Goal: Task Accomplishment & Management: Complete application form

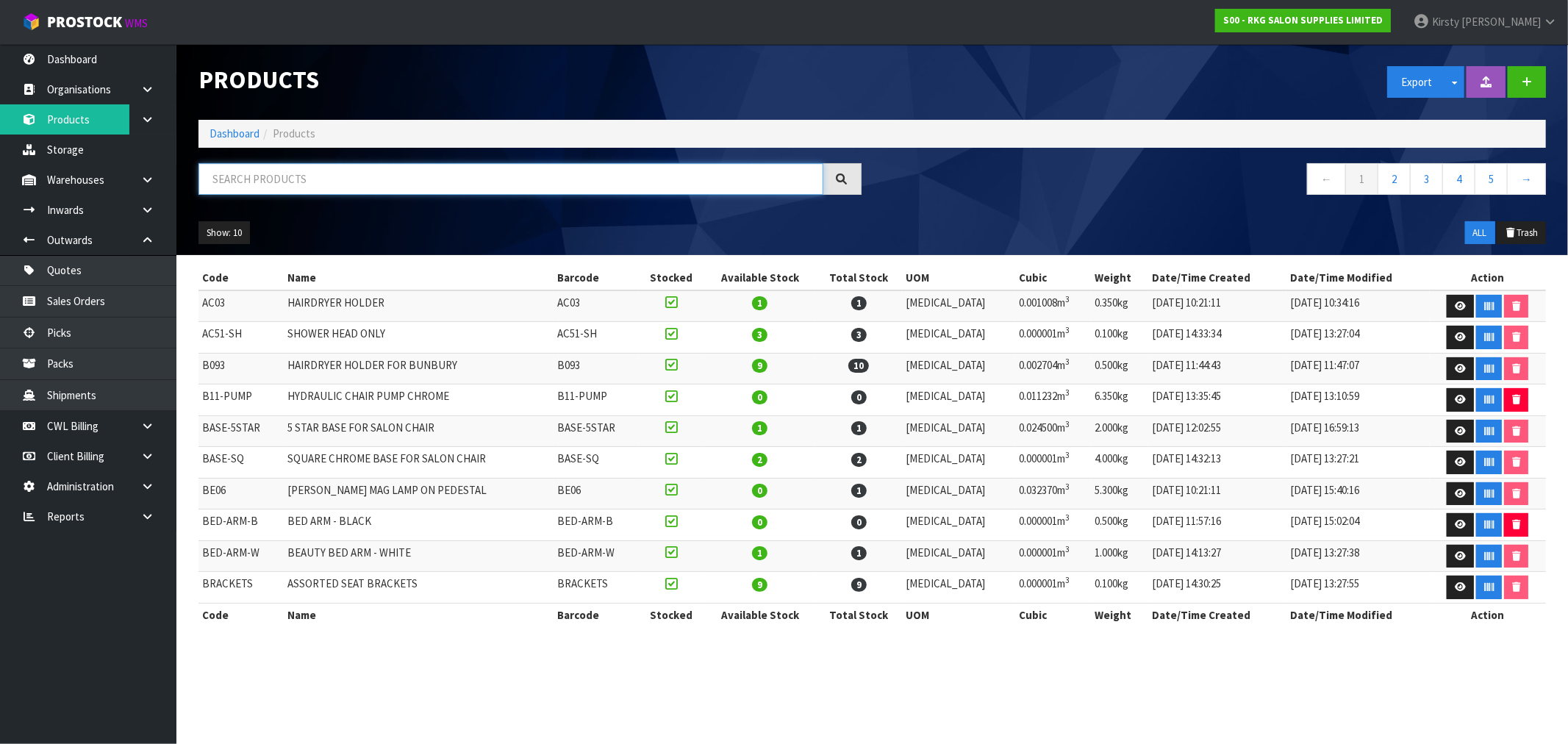
click at [223, 177] on input "text" at bounding box center [511, 179] width 625 height 32
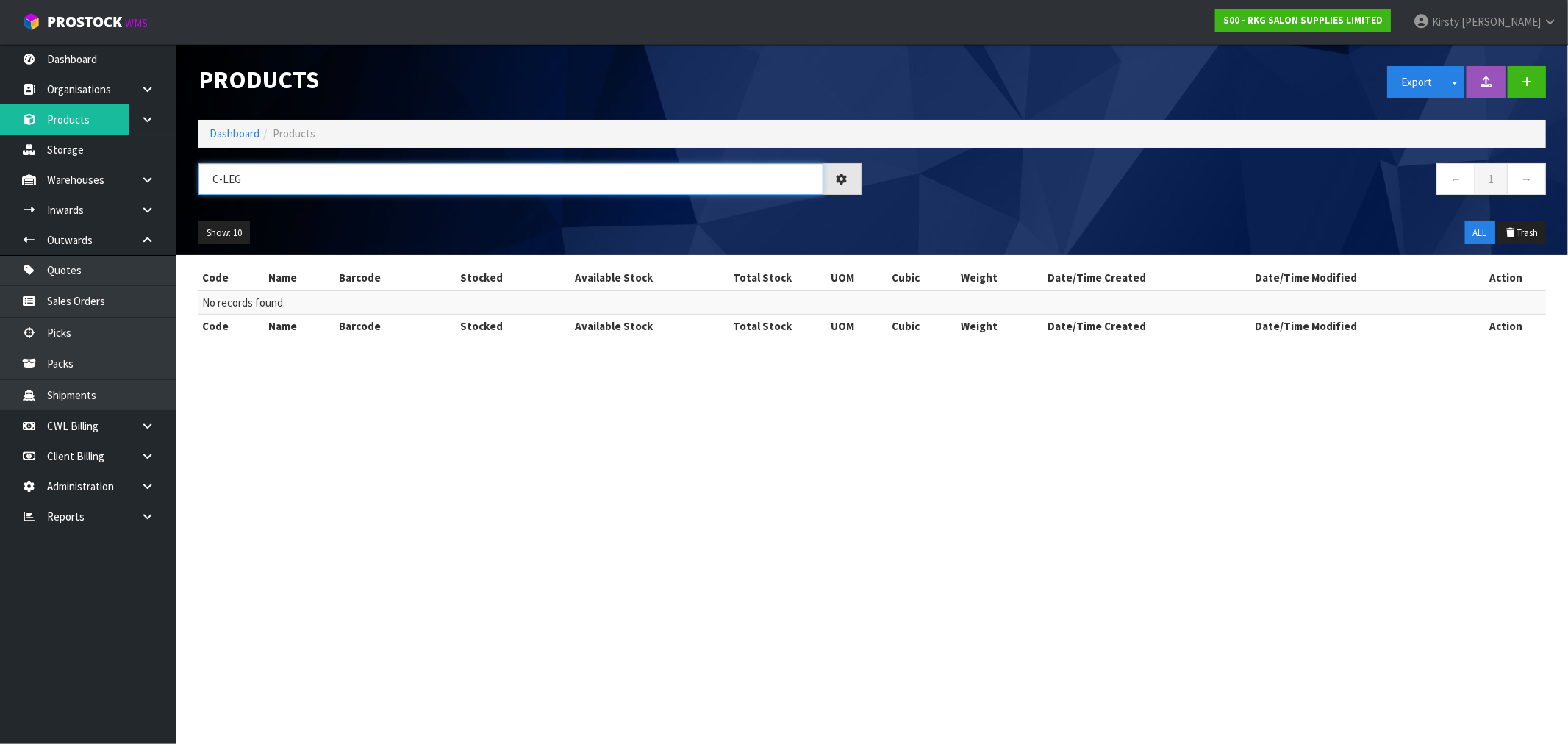
type input "C-LEG"
drag, startPoint x: 232, startPoint y: 180, endPoint x: 204, endPoint y: 180, distance: 28.0
click at [204, 180] on input "C-LEG" at bounding box center [511, 179] width 625 height 32
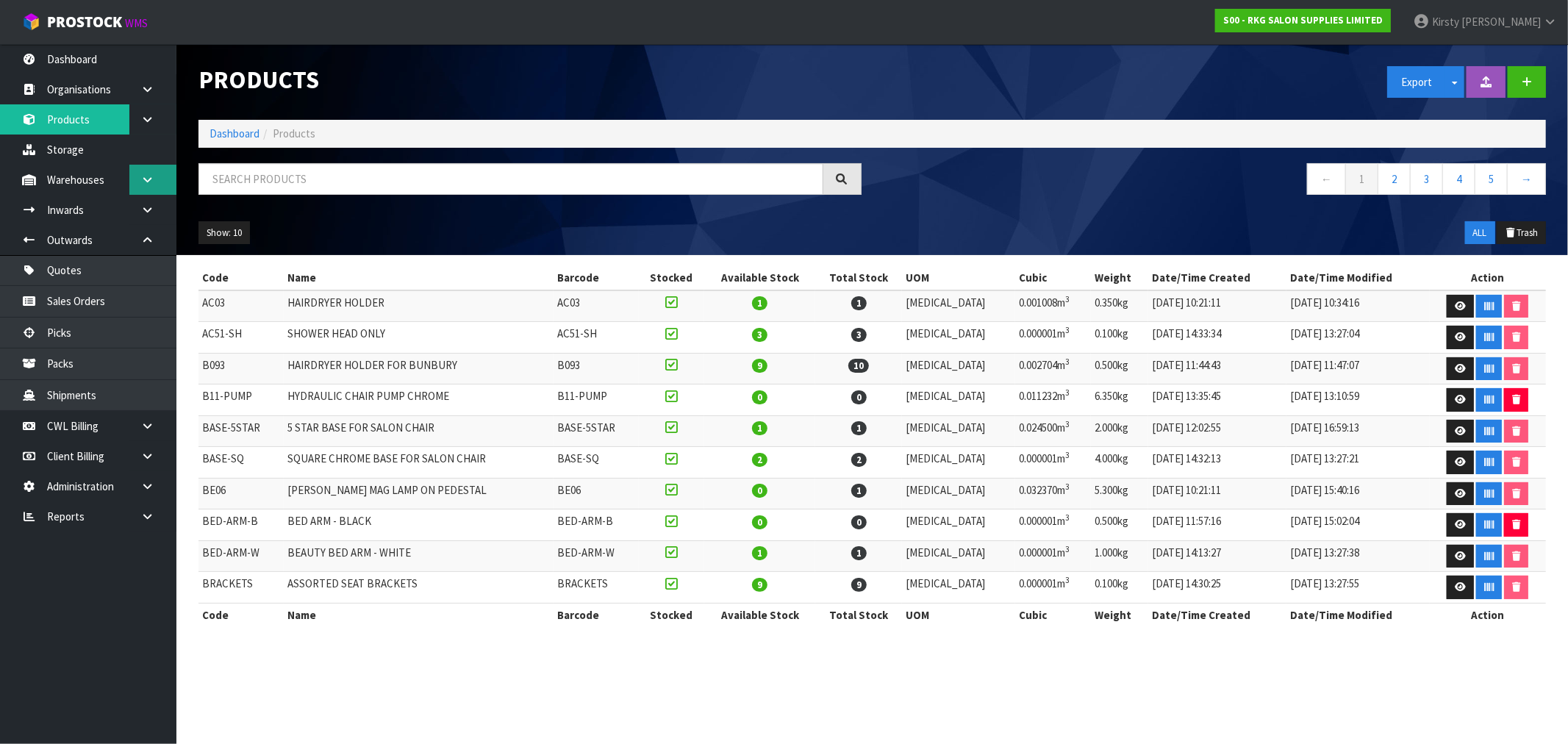
click at [140, 177] on icon at bounding box center [147, 180] width 14 height 11
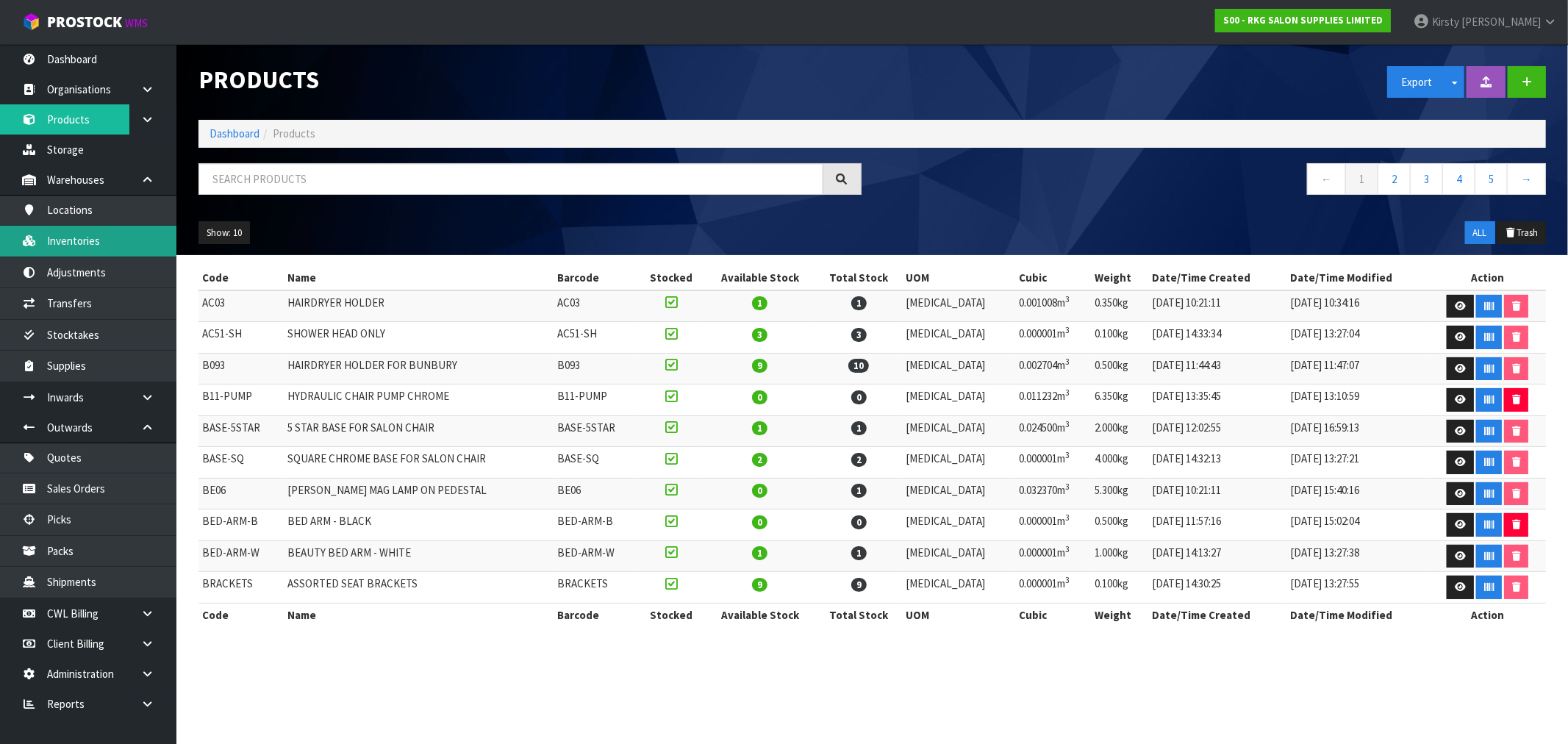
click at [90, 239] on link "Inventories" at bounding box center [88, 241] width 176 height 30
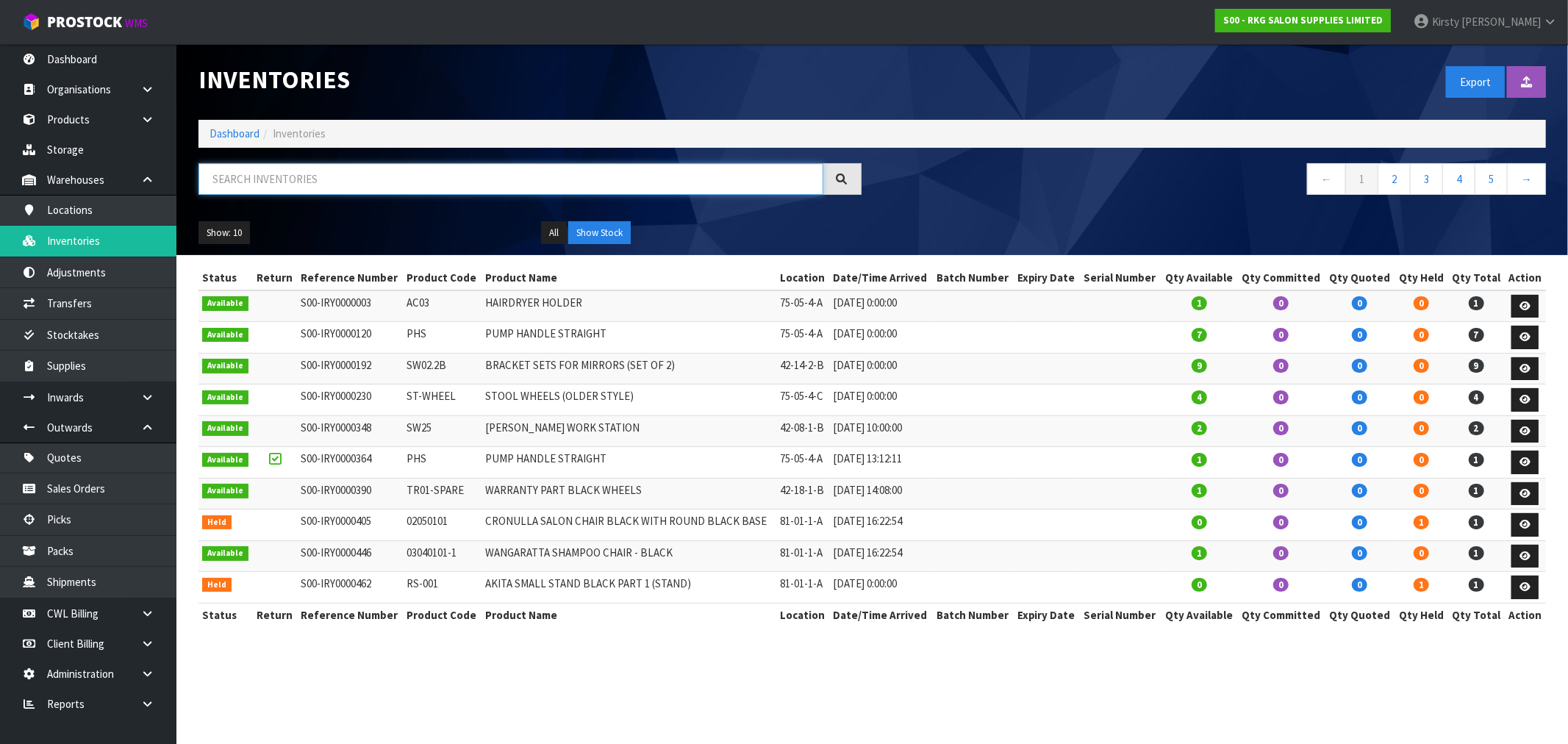
click at [237, 175] on input "text" at bounding box center [511, 179] width 625 height 32
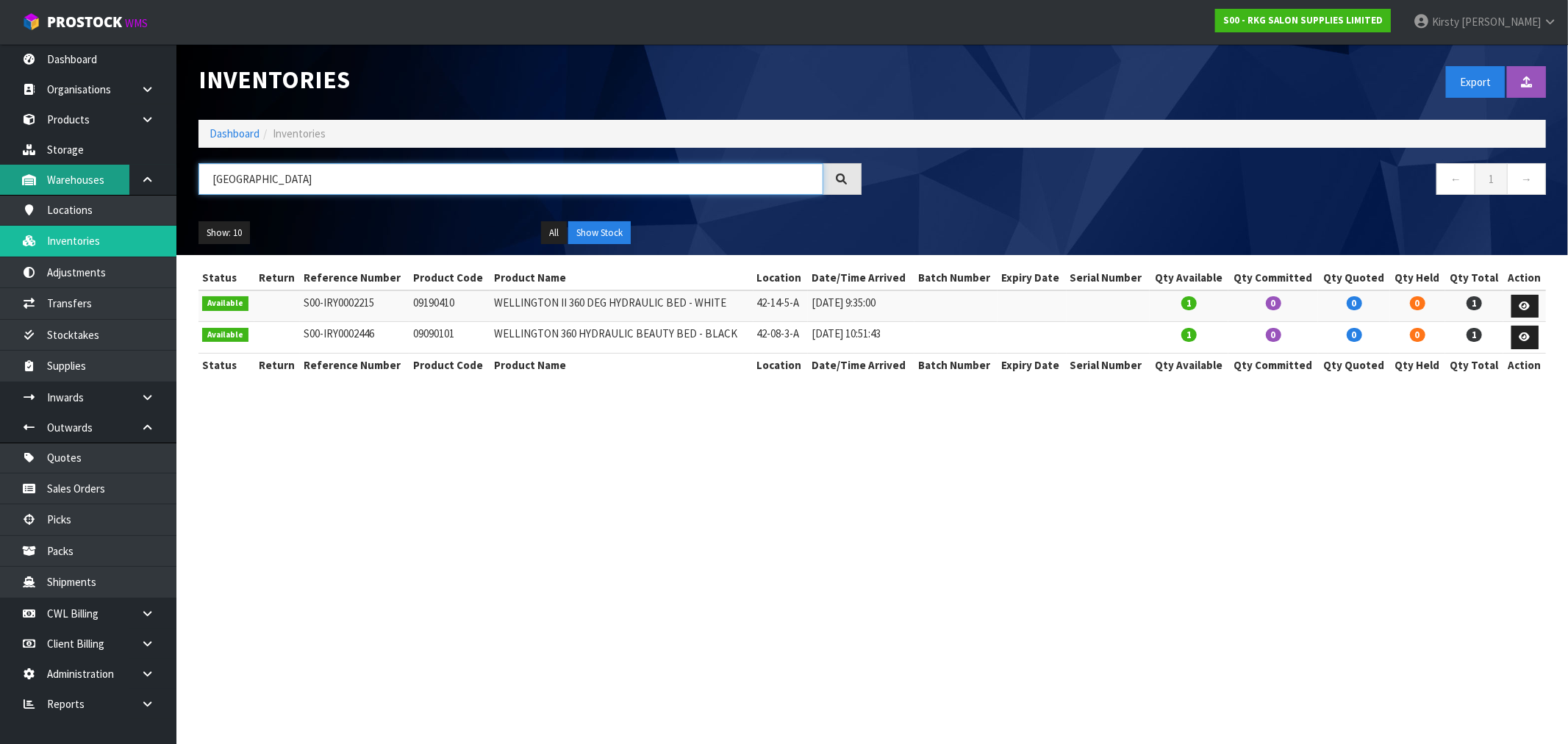
drag, startPoint x: 277, startPoint y: 178, endPoint x: 50, endPoint y: 178, distance: 227.0
click at [50, 177] on body "Toggle navigation ProStock WMS S00 - RKG SALON SUPPLIES LIMITED [PERSON_NAME] L…" at bounding box center [784, 372] width 1568 height 744
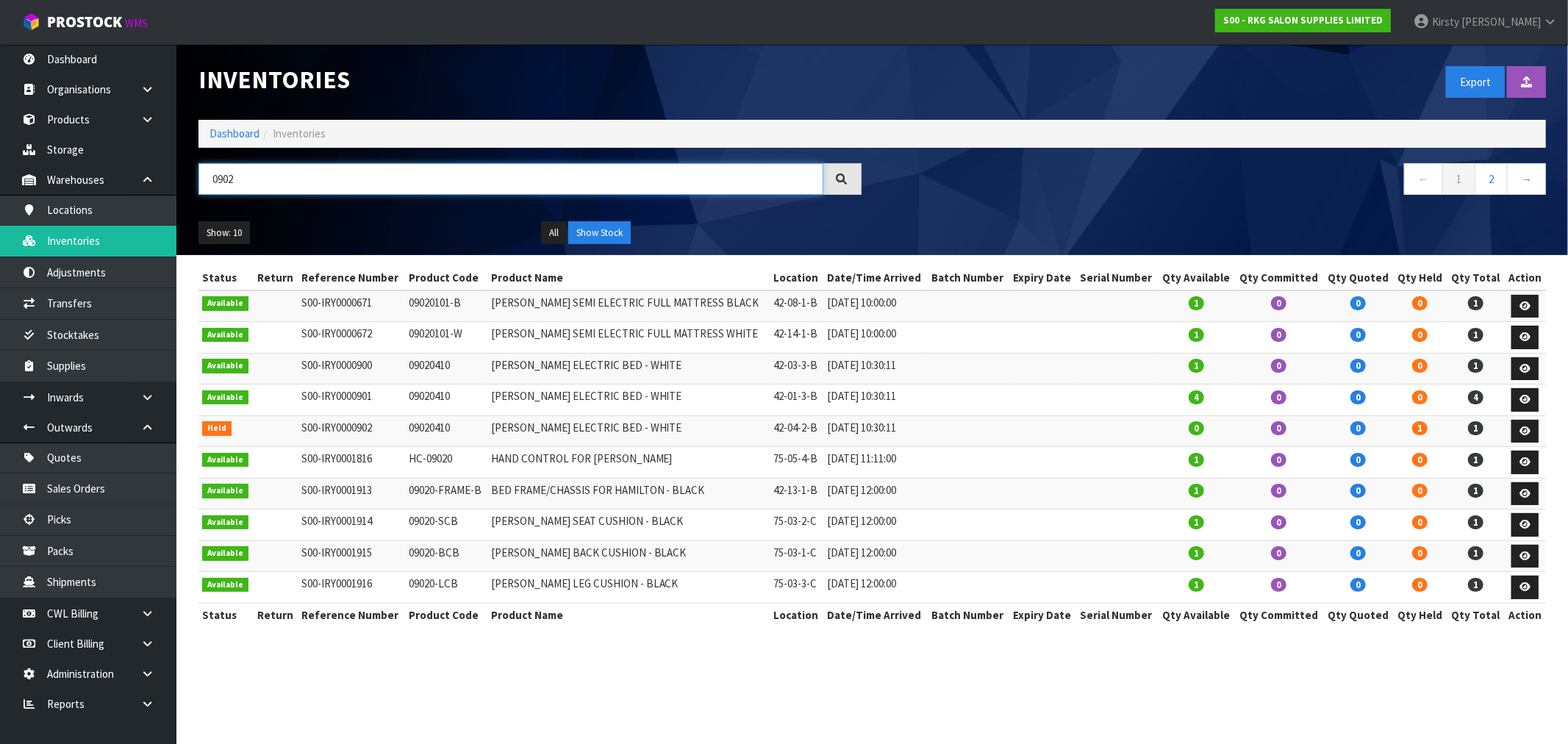
click at [312, 189] on input "0902" at bounding box center [511, 179] width 625 height 32
drag, startPoint x: 312, startPoint y: 189, endPoint x: 231, endPoint y: 192, distance: 81.1
click at [231, 192] on input "0902" at bounding box center [511, 179] width 625 height 32
click at [239, 170] on input "0902" at bounding box center [511, 179] width 625 height 32
click at [240, 170] on input "0902" at bounding box center [511, 179] width 625 height 32
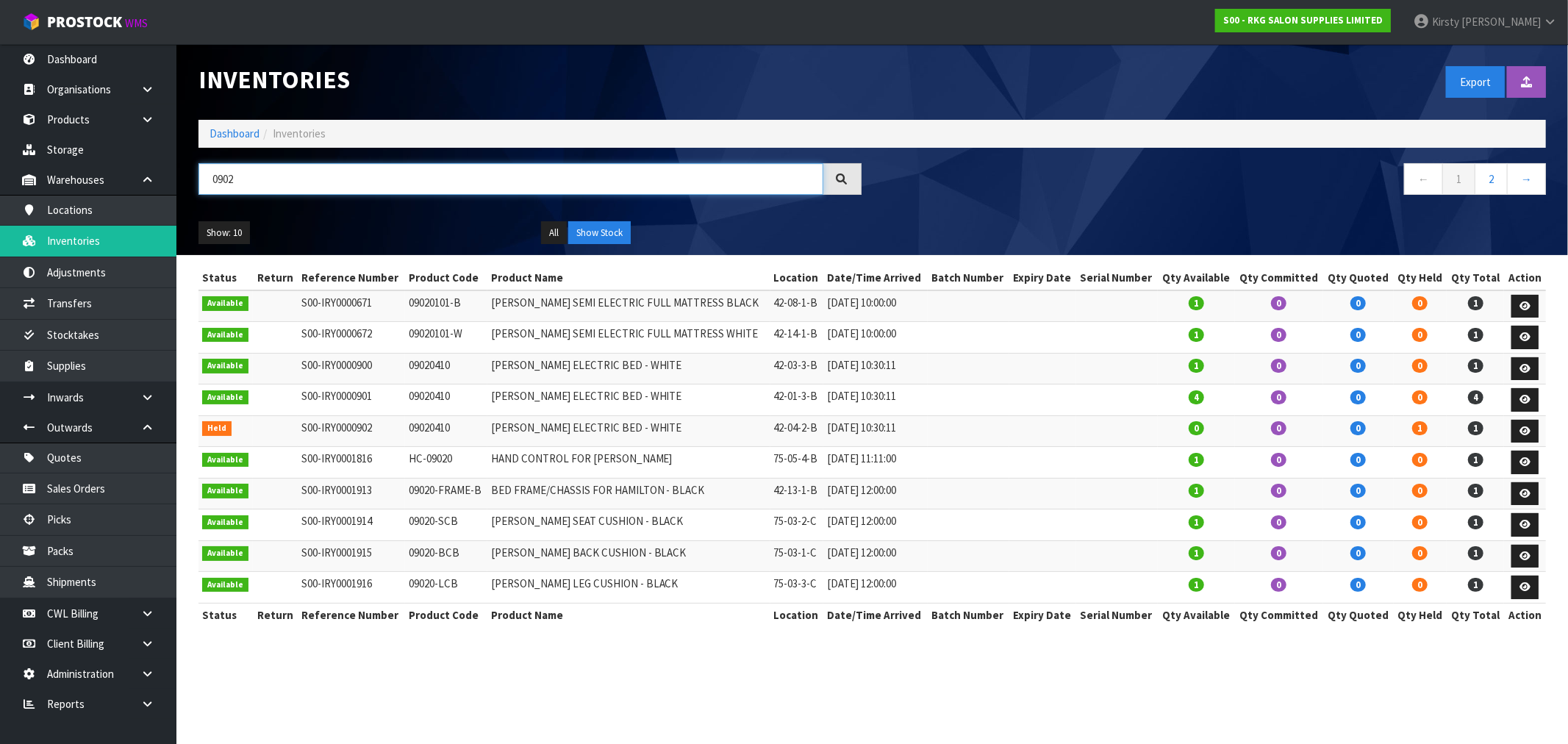
drag, startPoint x: 239, startPoint y: 178, endPoint x: 201, endPoint y: 180, distance: 38.1
click at [201, 180] on input "0902" at bounding box center [511, 179] width 625 height 32
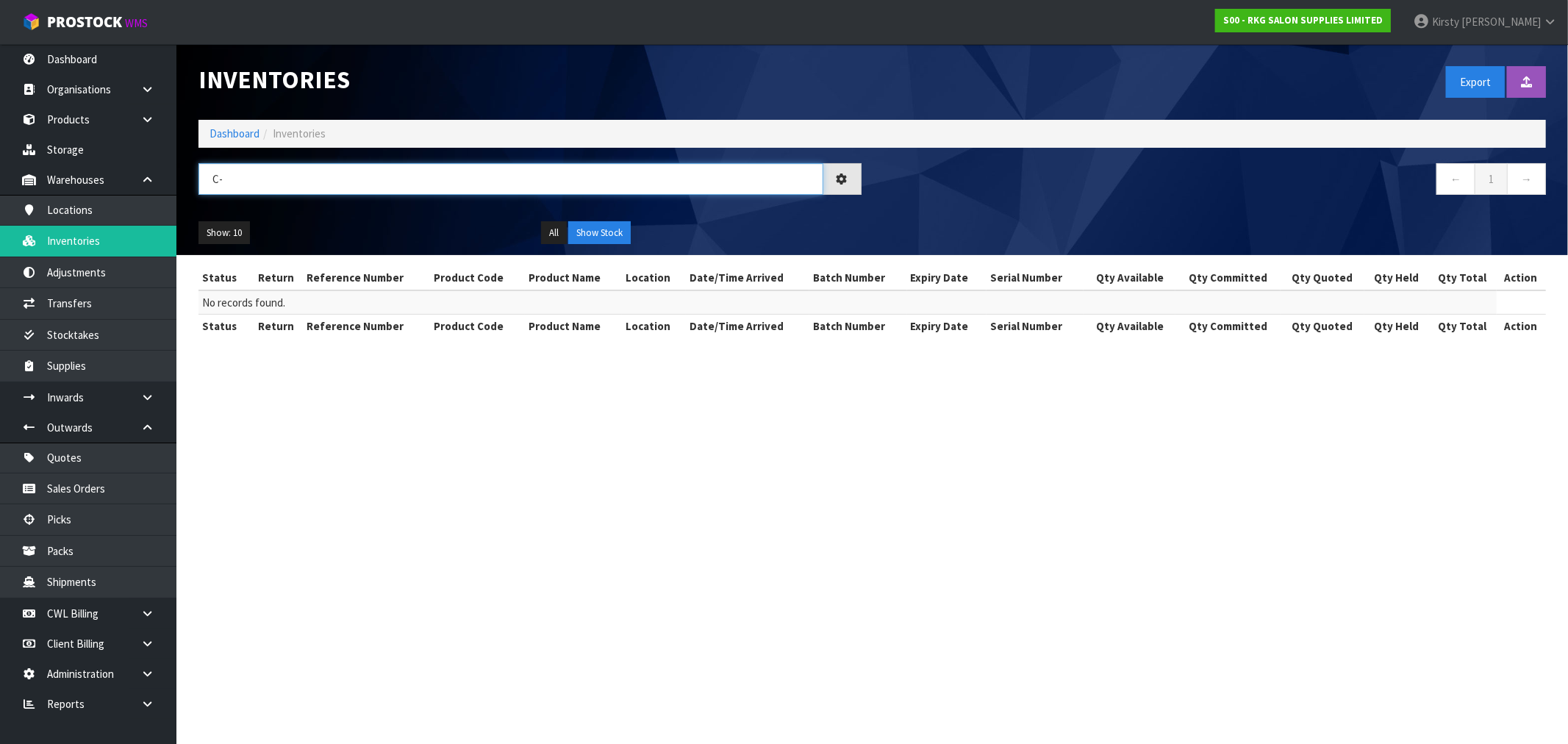
type input "C"
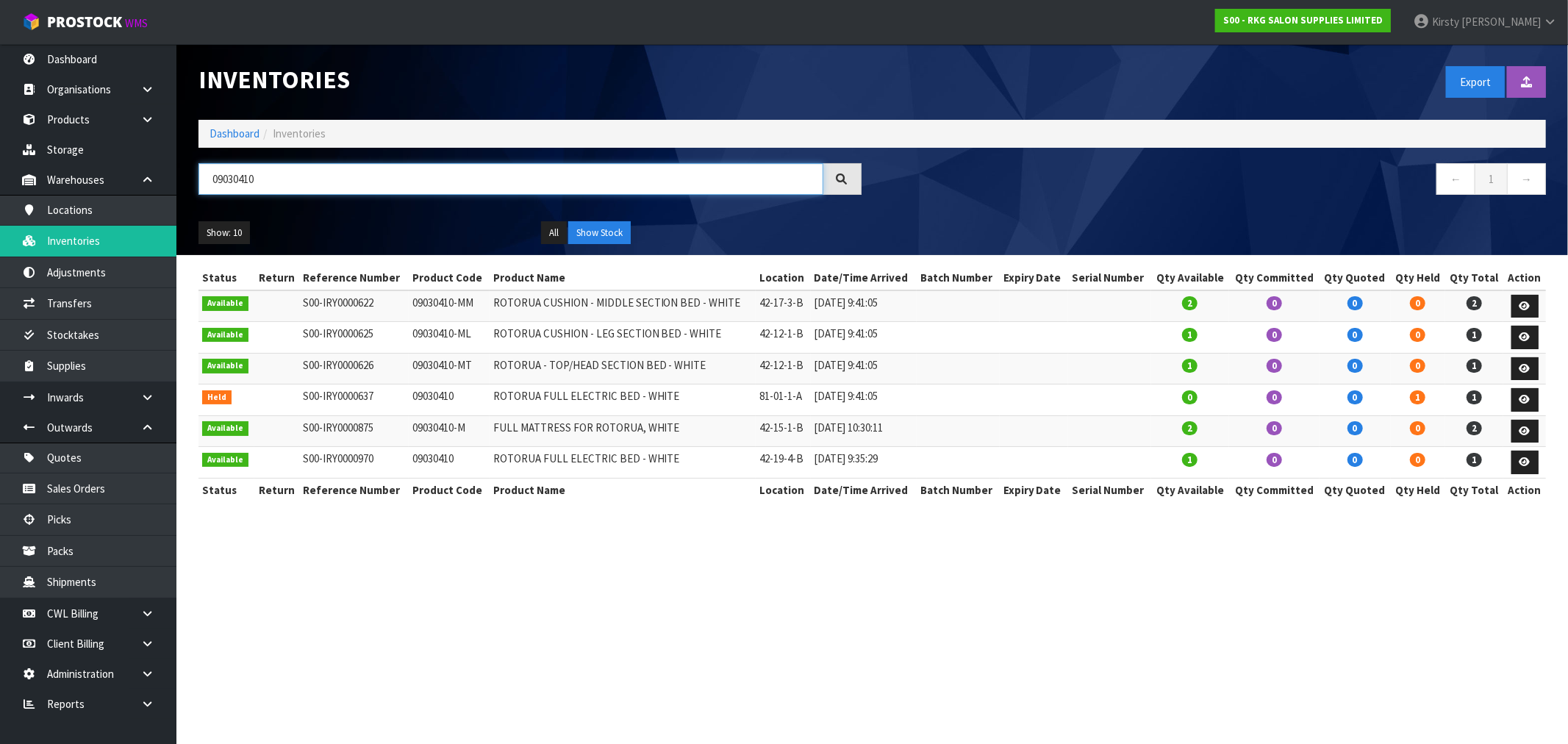
type input "09030410"
click at [465, 428] on td "09030410-M" at bounding box center [449, 431] width 81 height 32
drag, startPoint x: 465, startPoint y: 428, endPoint x: 406, endPoint y: 428, distance: 59.0
click at [409, 428] on td "09030410-M" at bounding box center [449, 431] width 81 height 32
copy td "09030410-M"
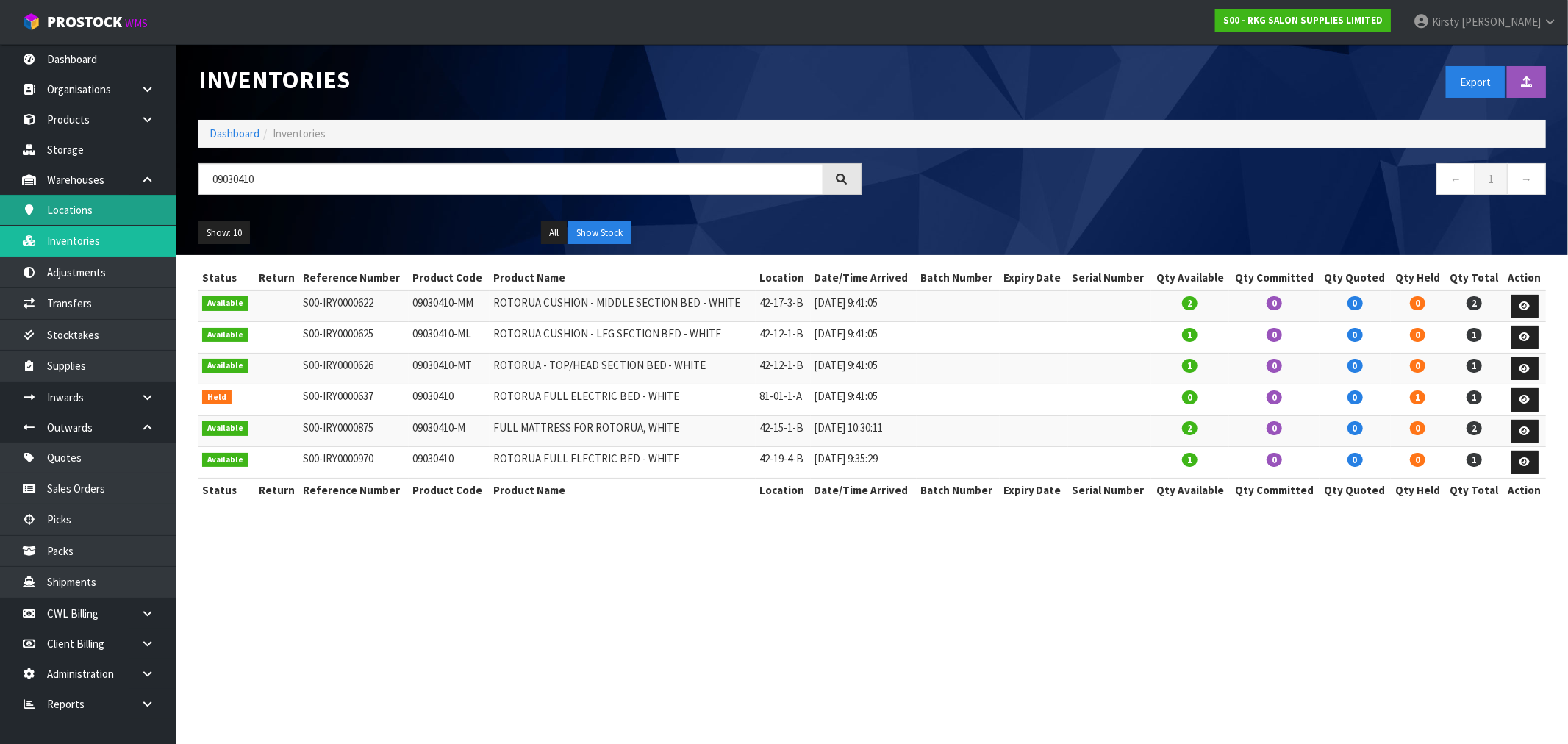
click at [89, 204] on link "Locations" at bounding box center [88, 210] width 176 height 30
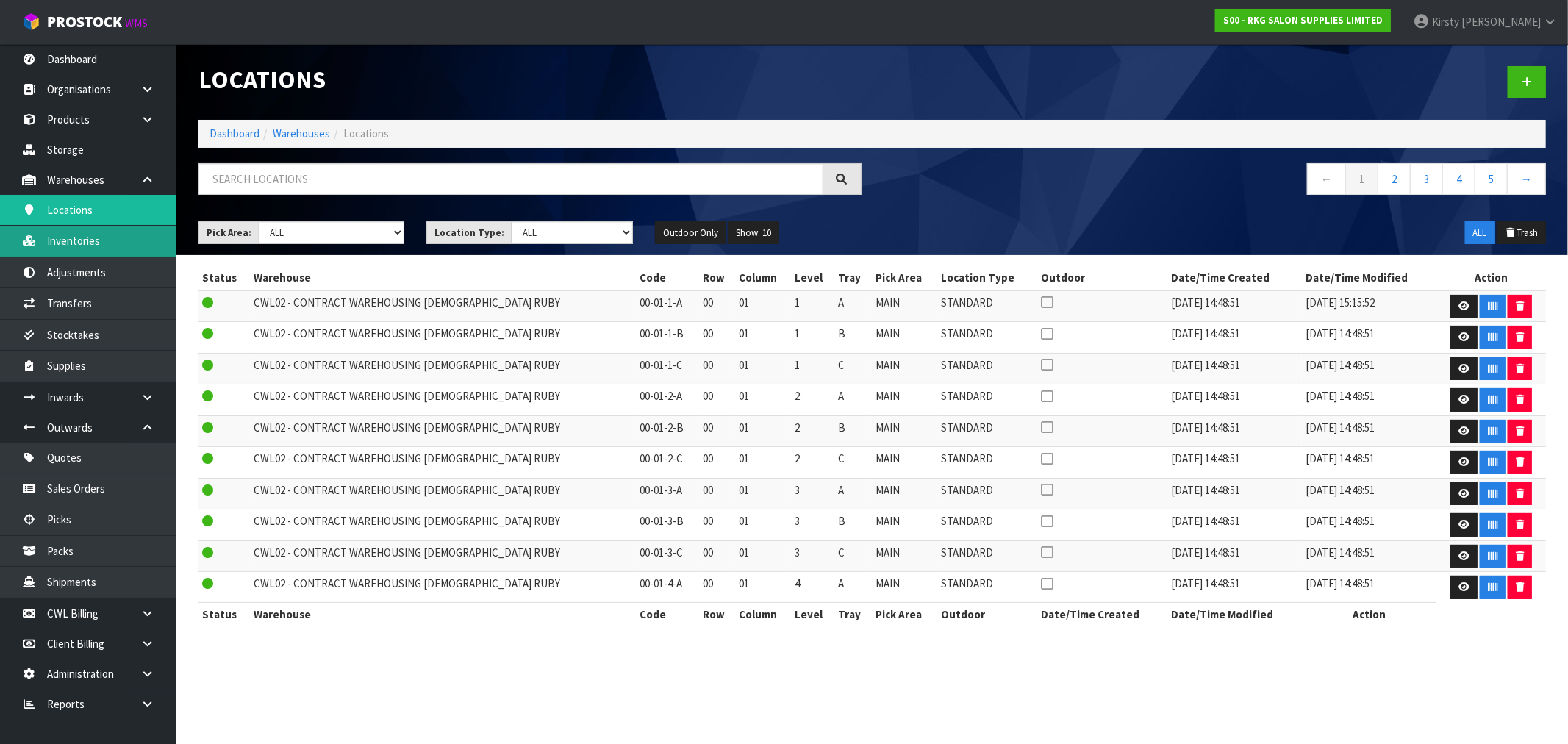
click at [94, 238] on link "Inventories" at bounding box center [88, 241] width 176 height 30
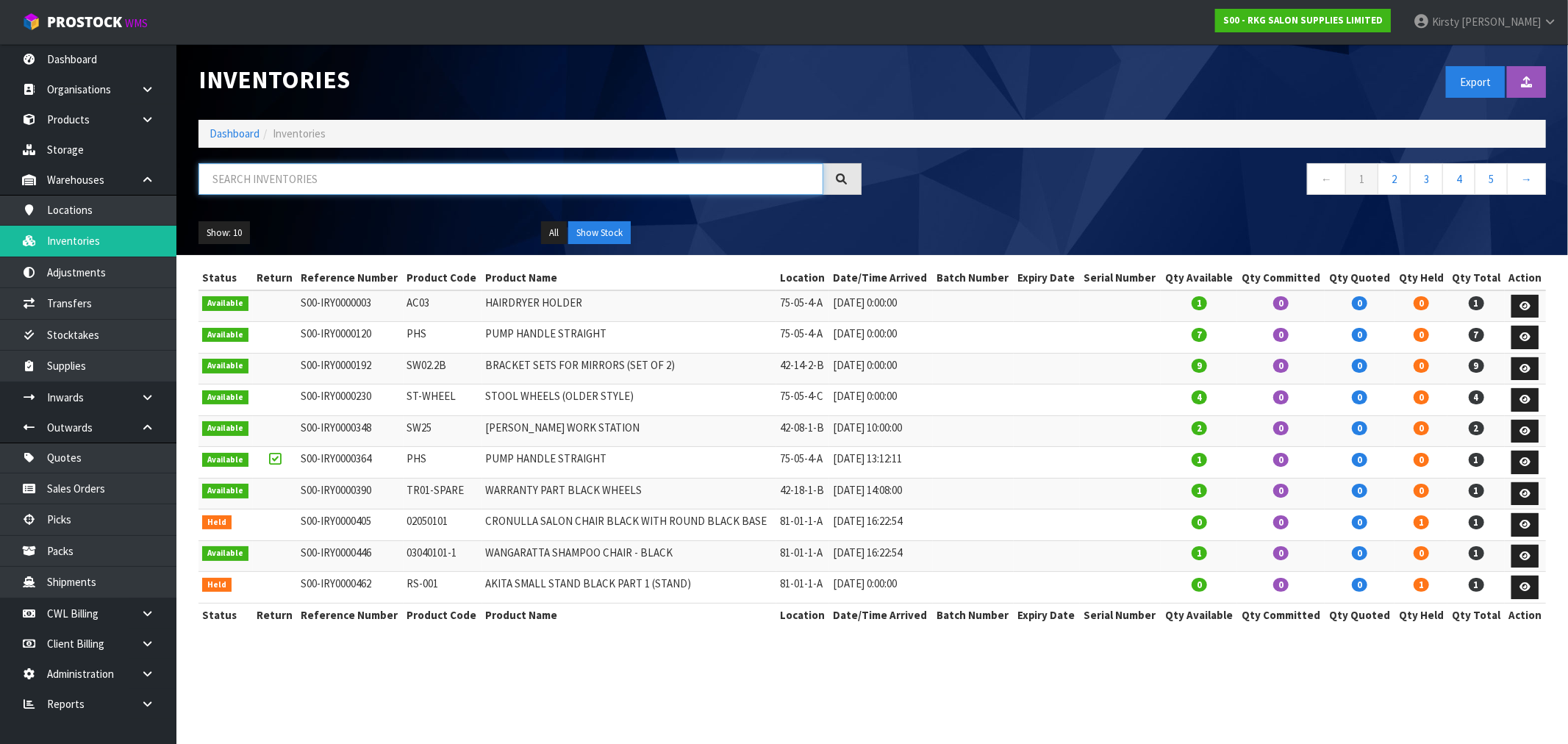
paste input "09030410-M"
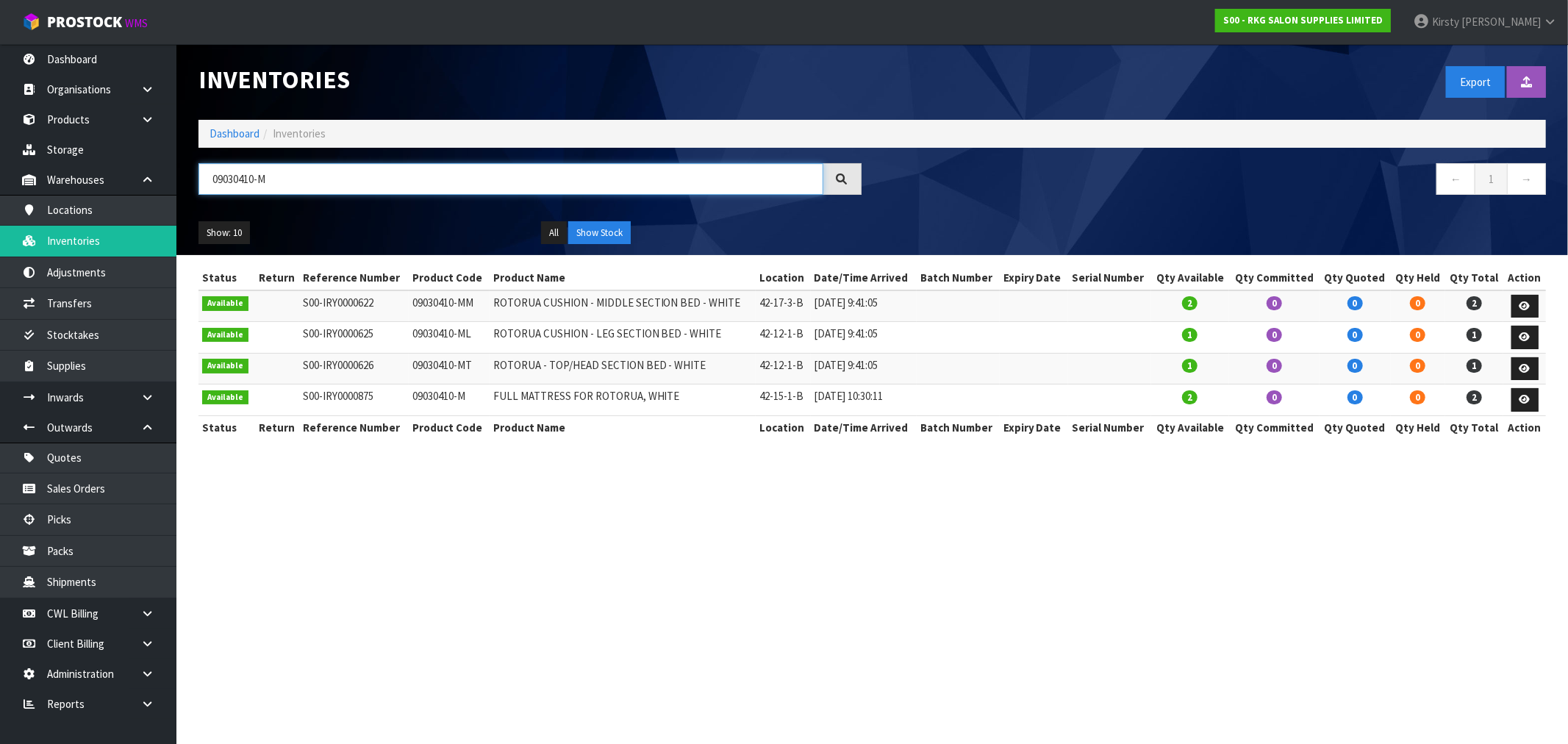
type input "09030410-M"
click at [79, 484] on link "Sales Orders" at bounding box center [88, 489] width 176 height 30
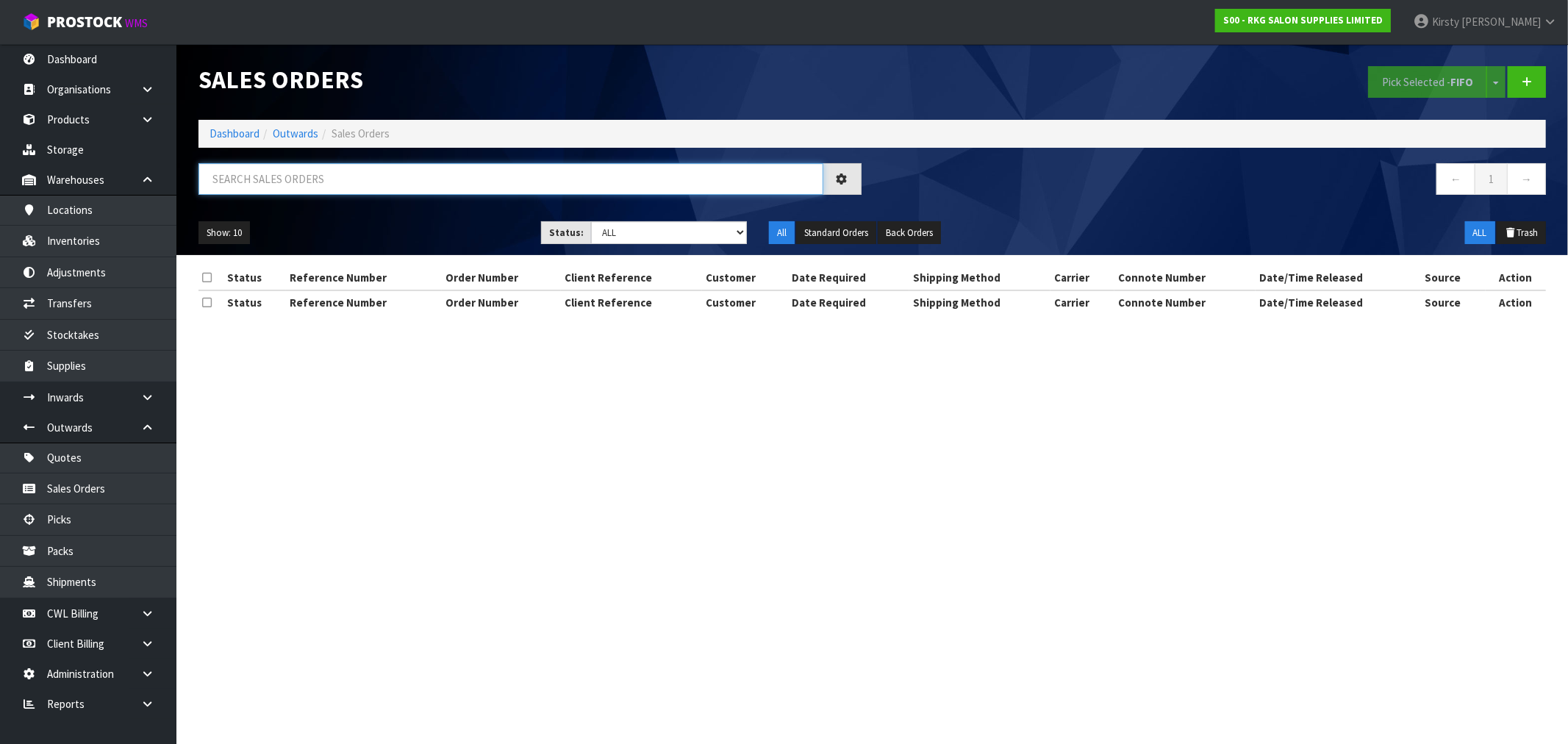
click at [230, 172] on input "text" at bounding box center [511, 179] width 625 height 32
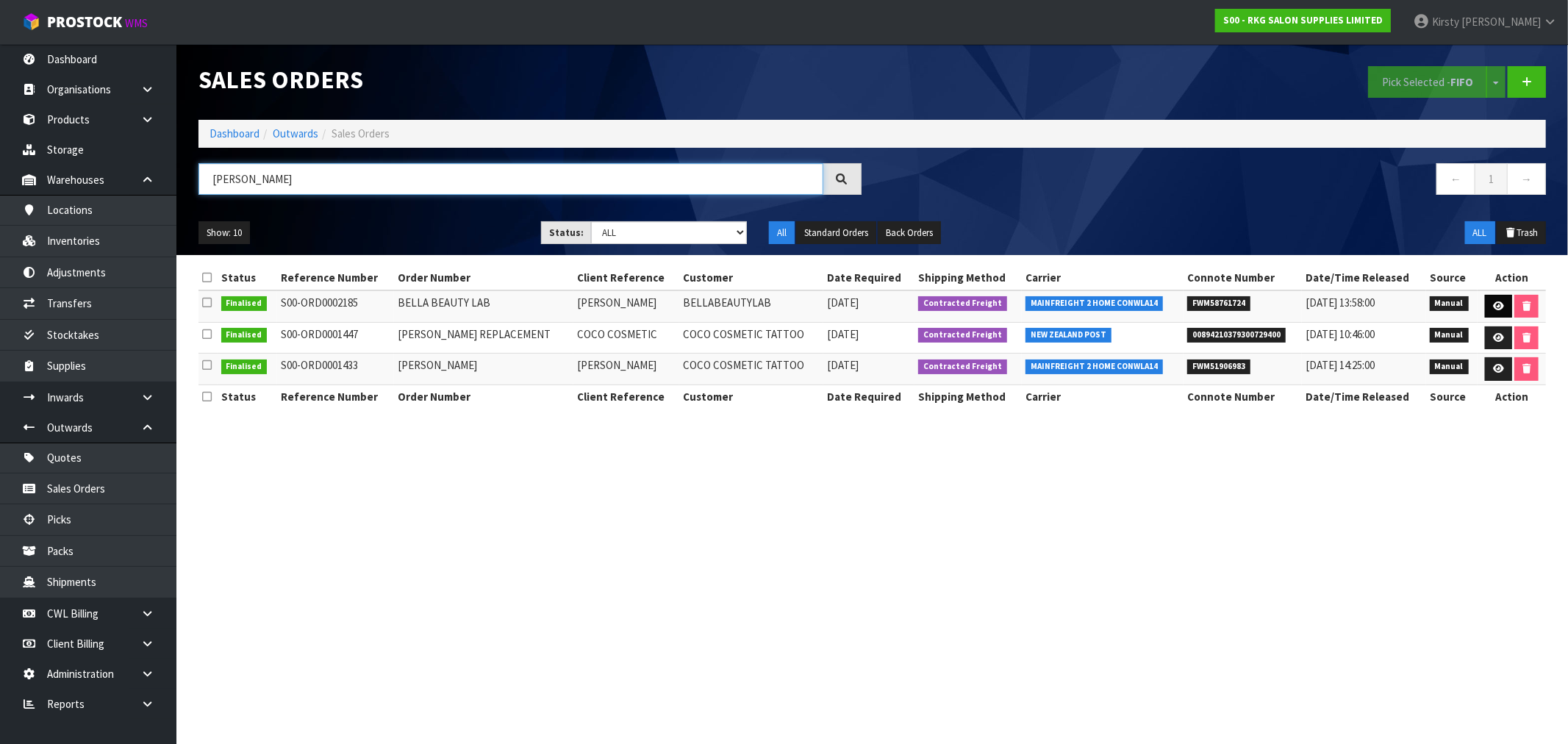
type input "[PERSON_NAME]"
click at [1500, 306] on icon at bounding box center [1498, 306] width 11 height 10
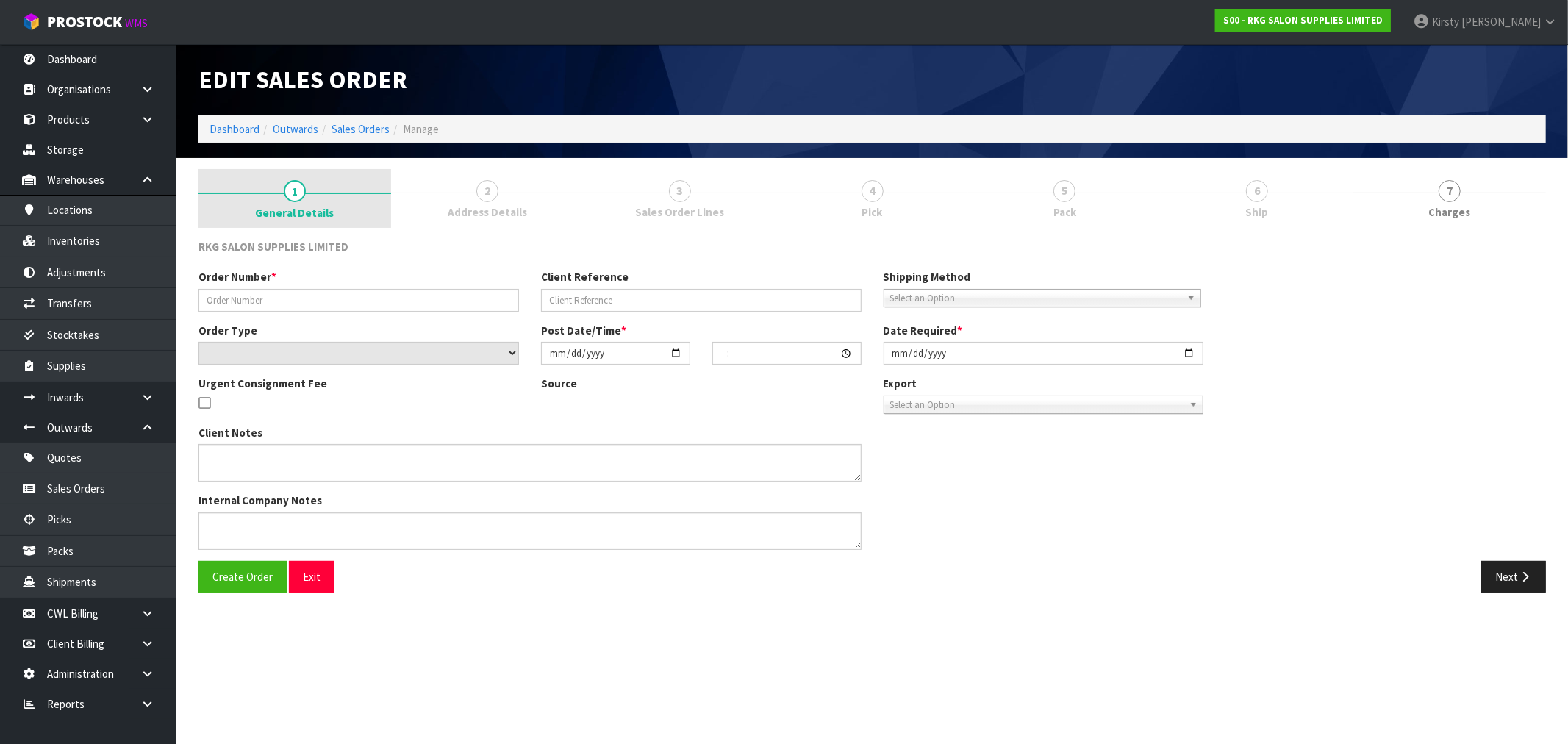
type input "BELLA BEAUTY LAB"
type input "[PERSON_NAME]"
select select "number:0"
type input "[DATE]"
type input "14:00:00.000"
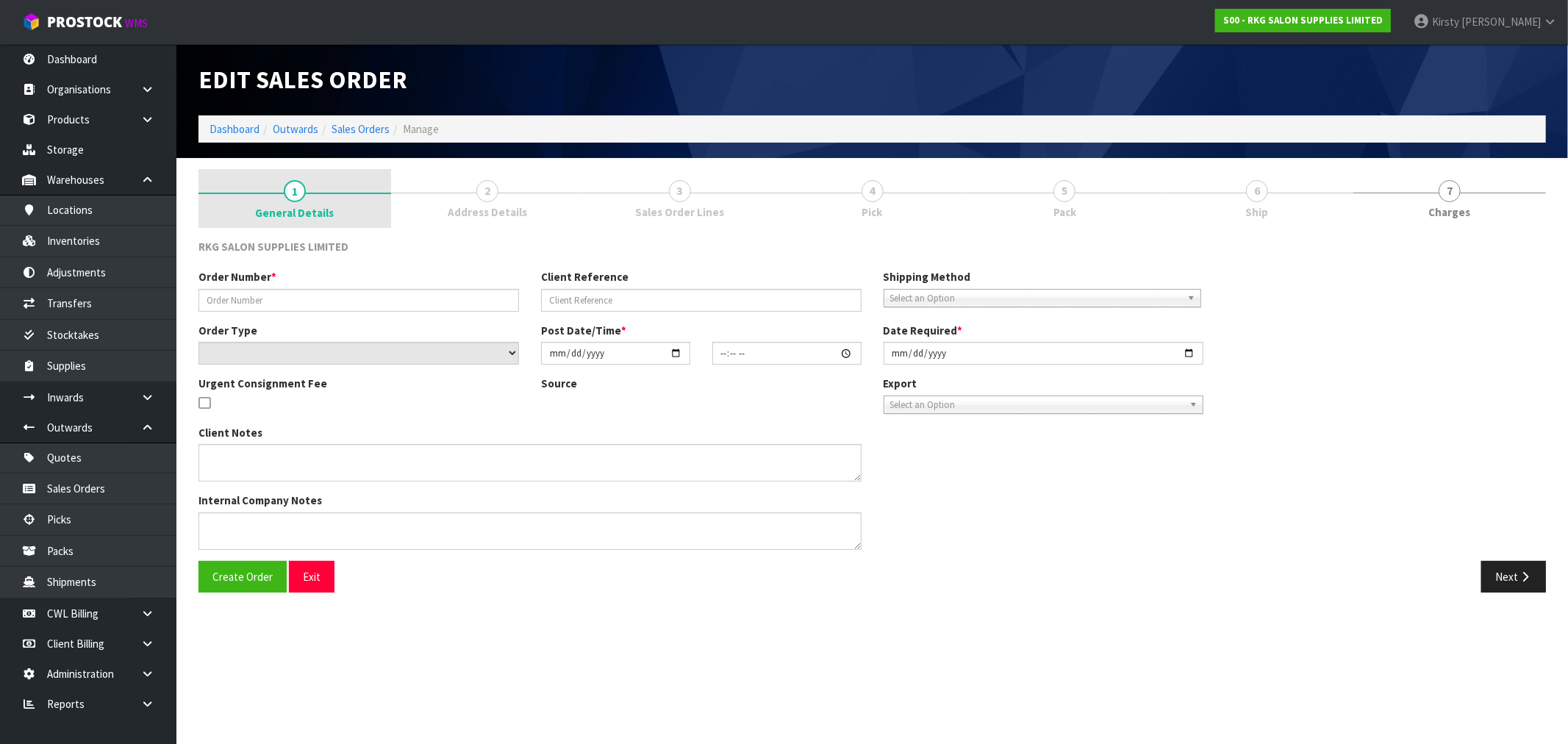
type input "[DATE]"
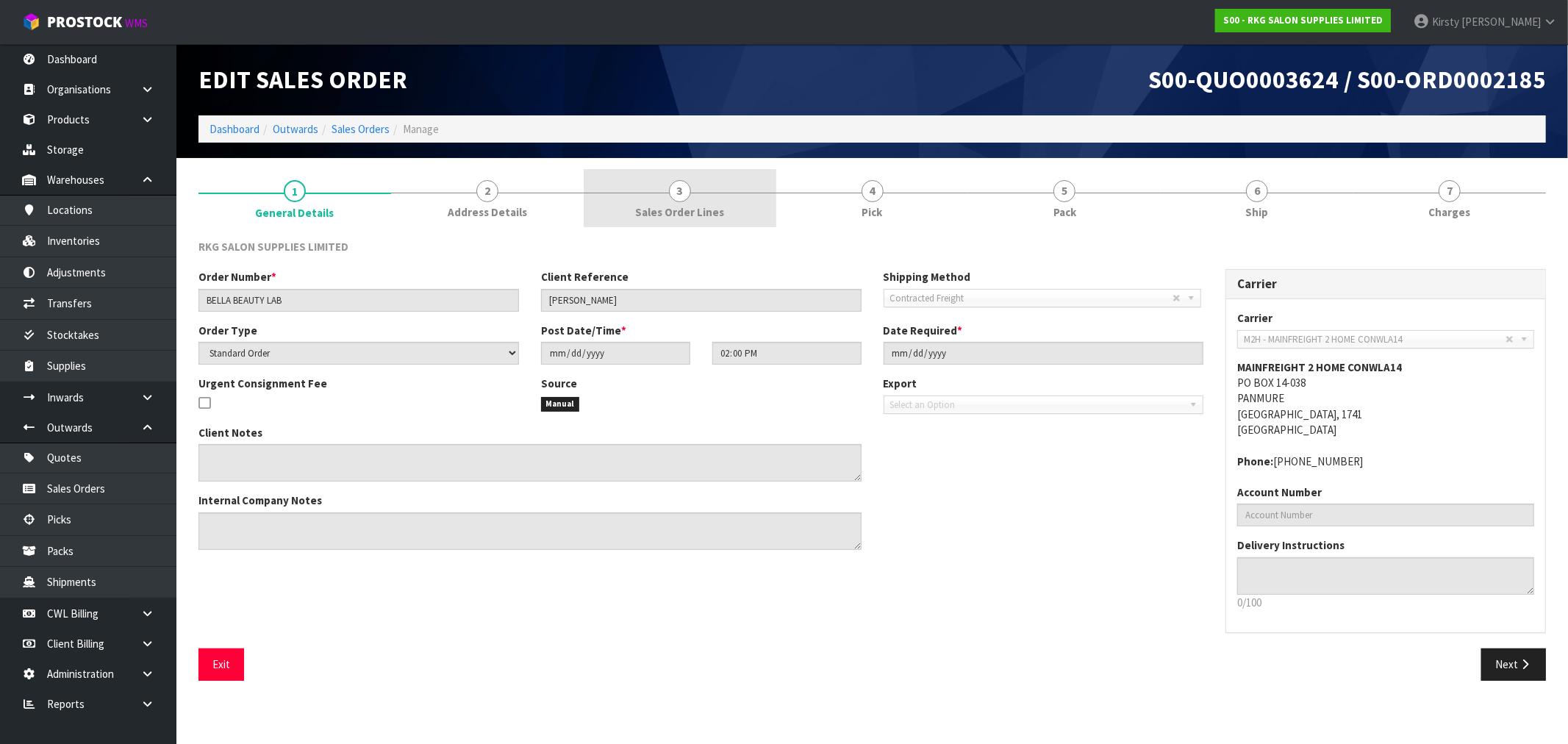
click at [682, 187] on span "3" at bounding box center [679, 191] width 22 height 22
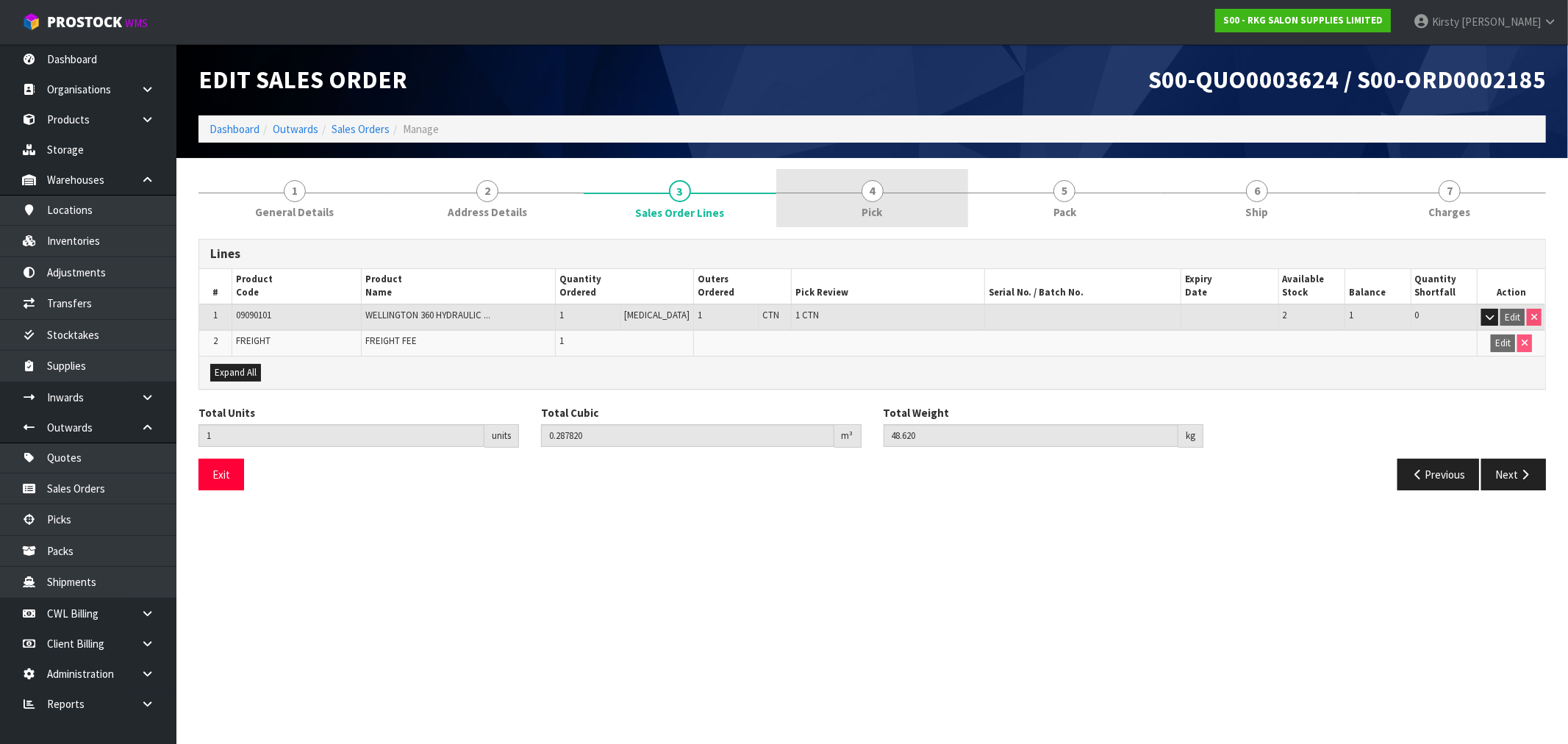
click at [877, 199] on span "4" at bounding box center [872, 191] width 22 height 22
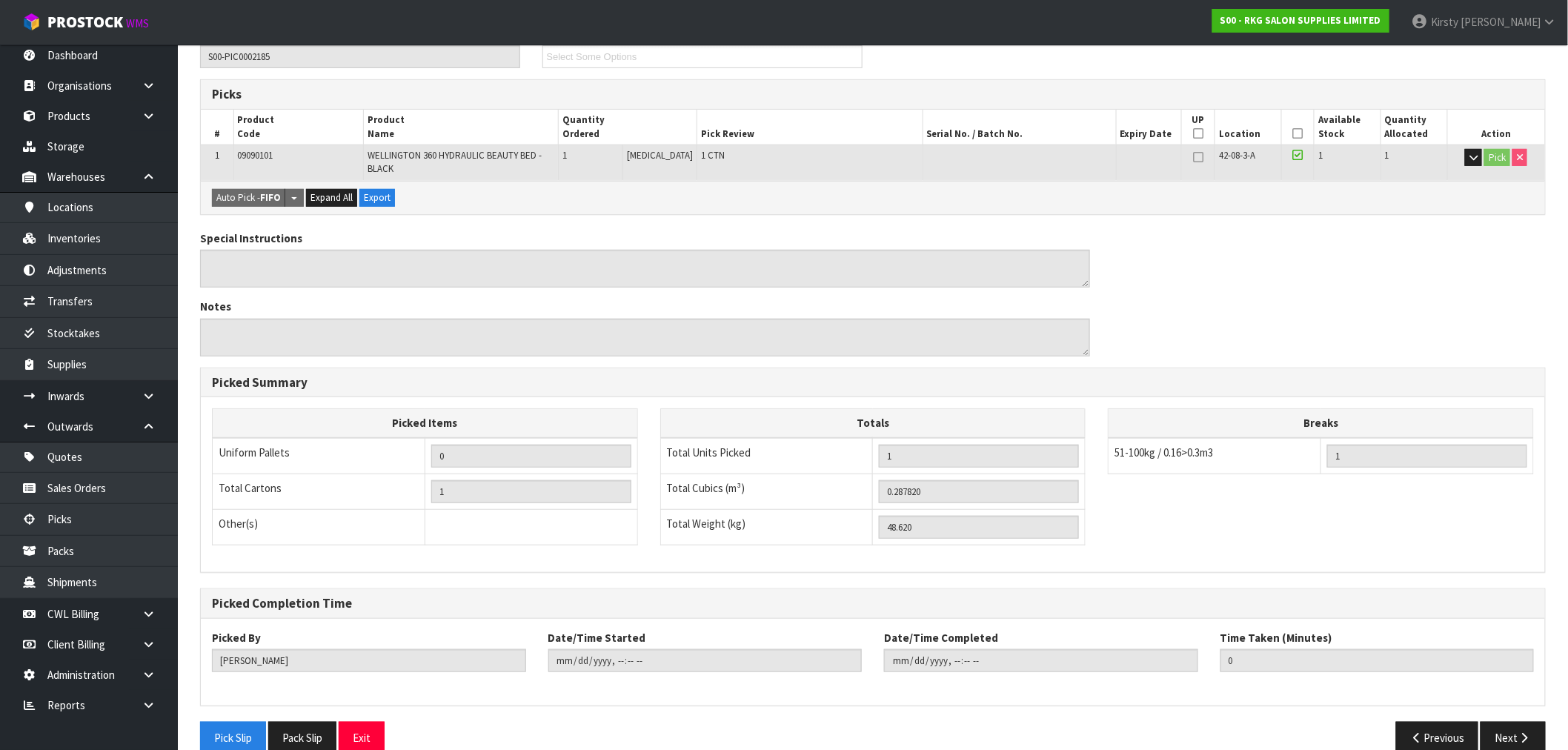
scroll to position [241, 0]
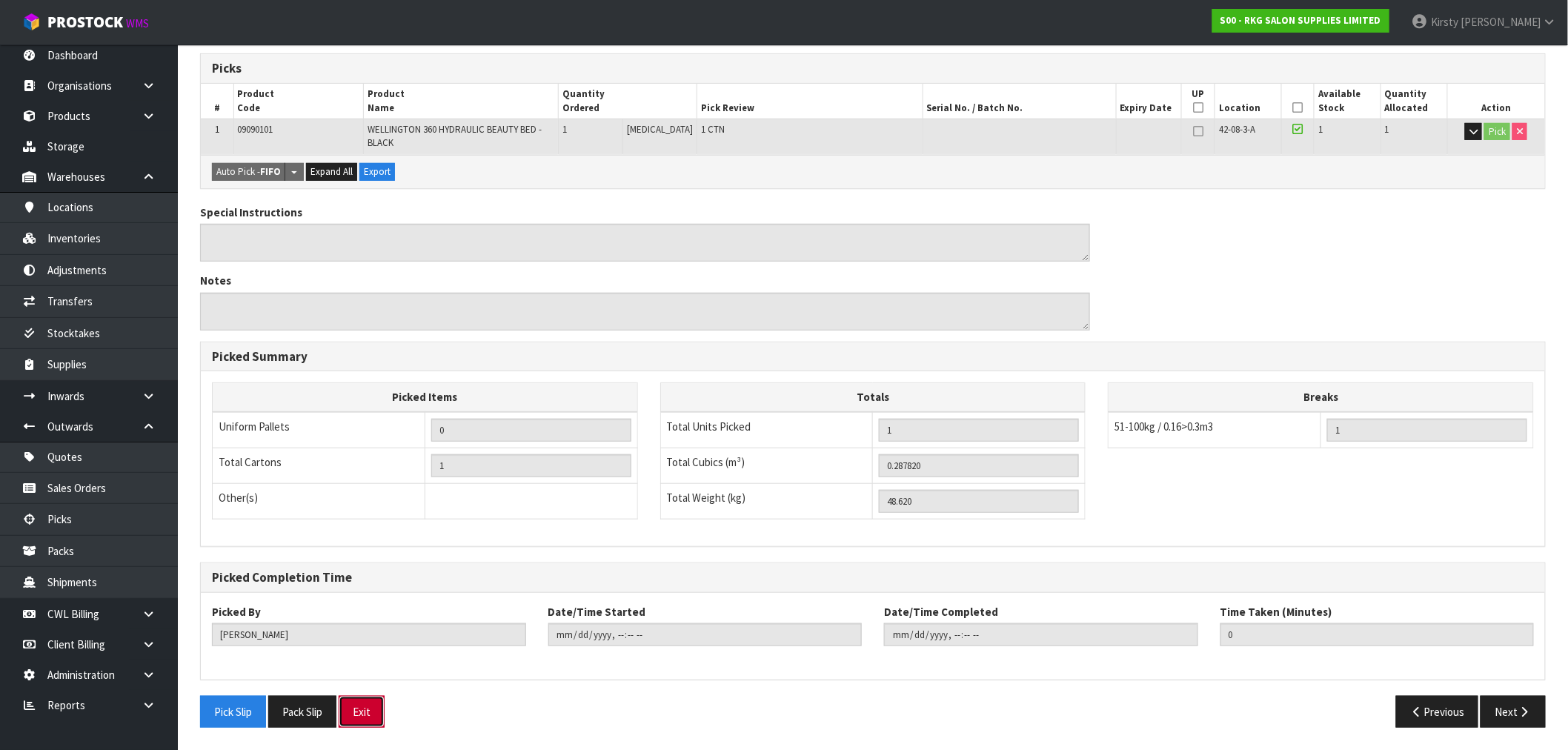
drag, startPoint x: 372, startPoint y: 713, endPoint x: 366, endPoint y: 706, distance: 9.2
click at [372, 713] on button "Exit" at bounding box center [362, 712] width 46 height 32
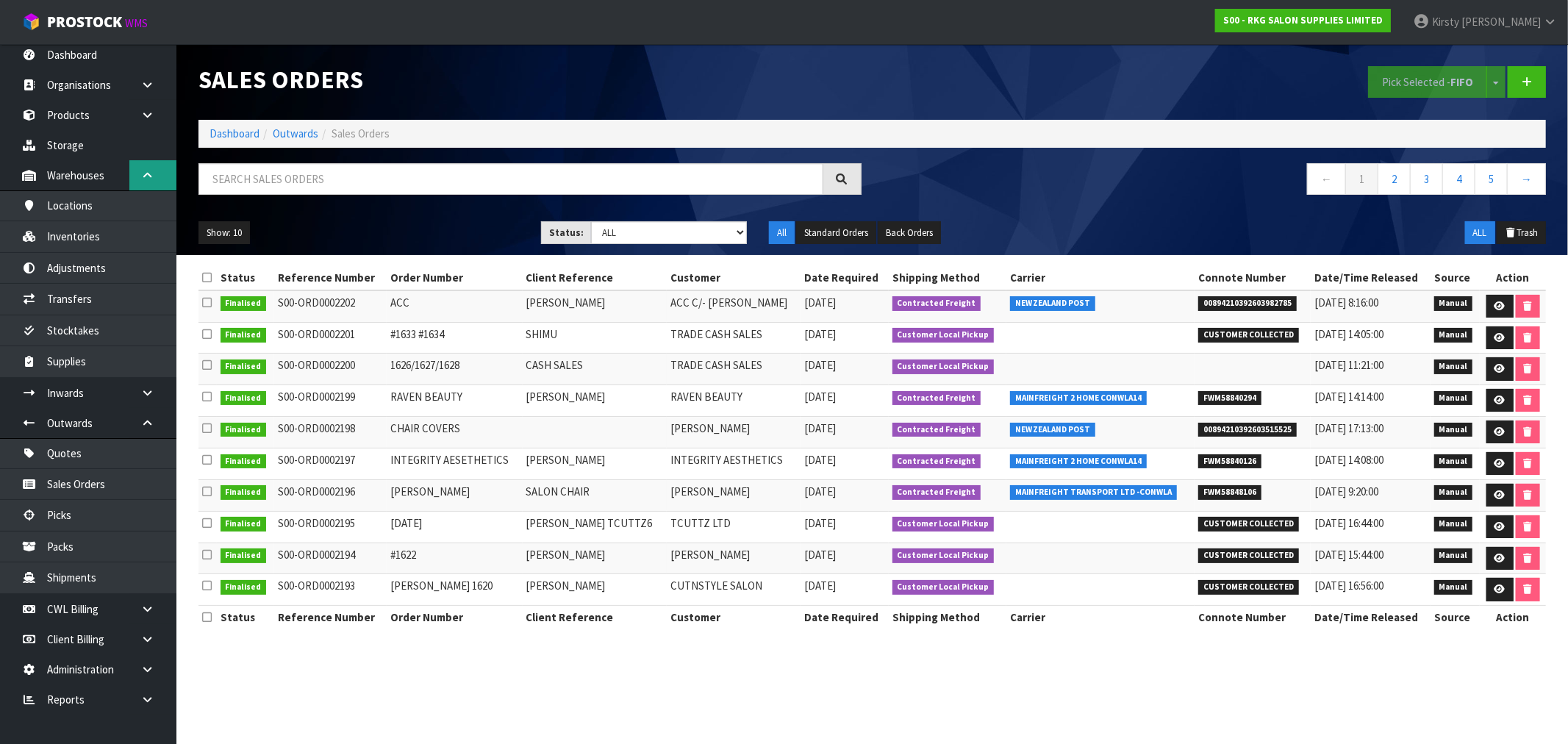
click at [152, 170] on icon at bounding box center [147, 175] width 14 height 11
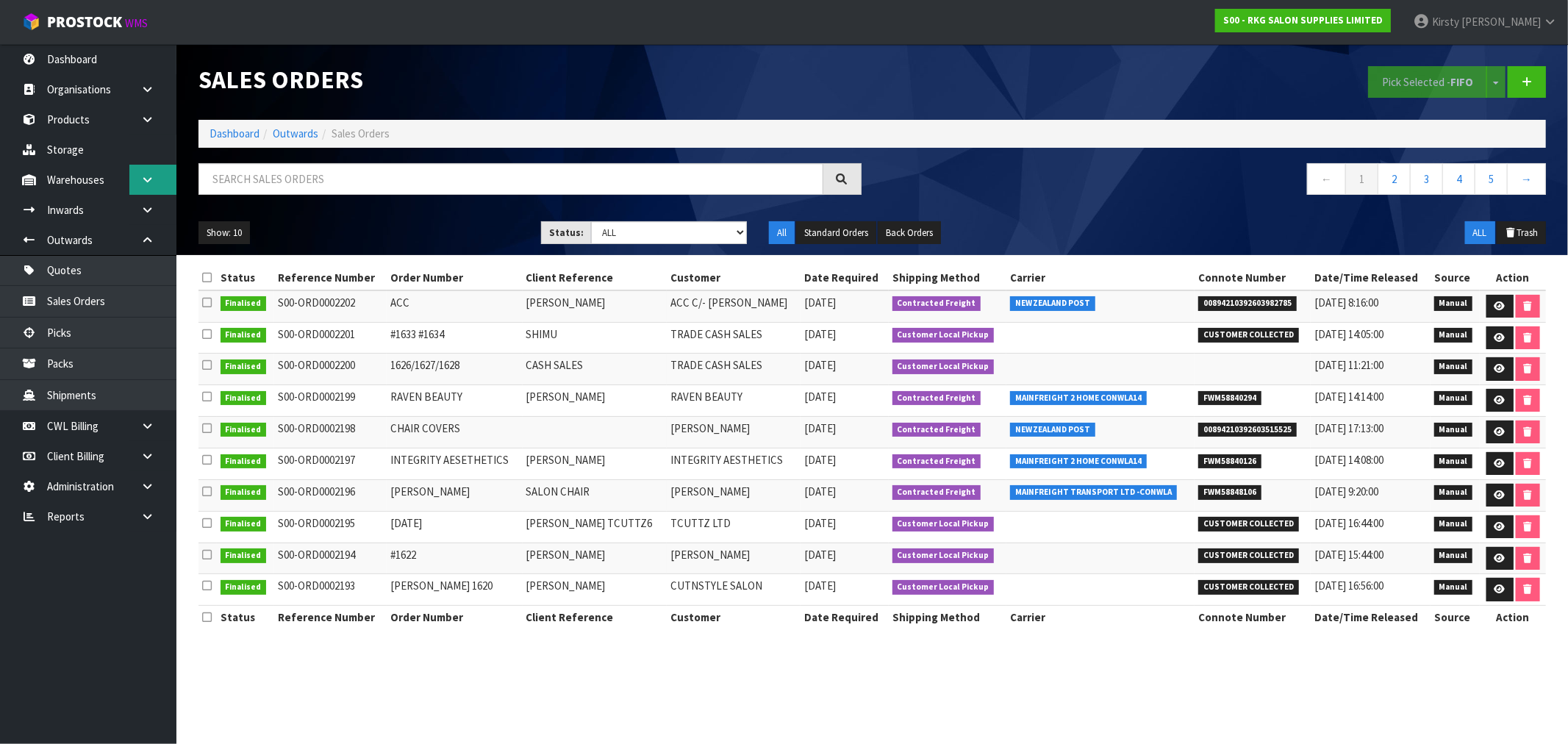
click at [136, 178] on link at bounding box center [153, 180] width 47 height 30
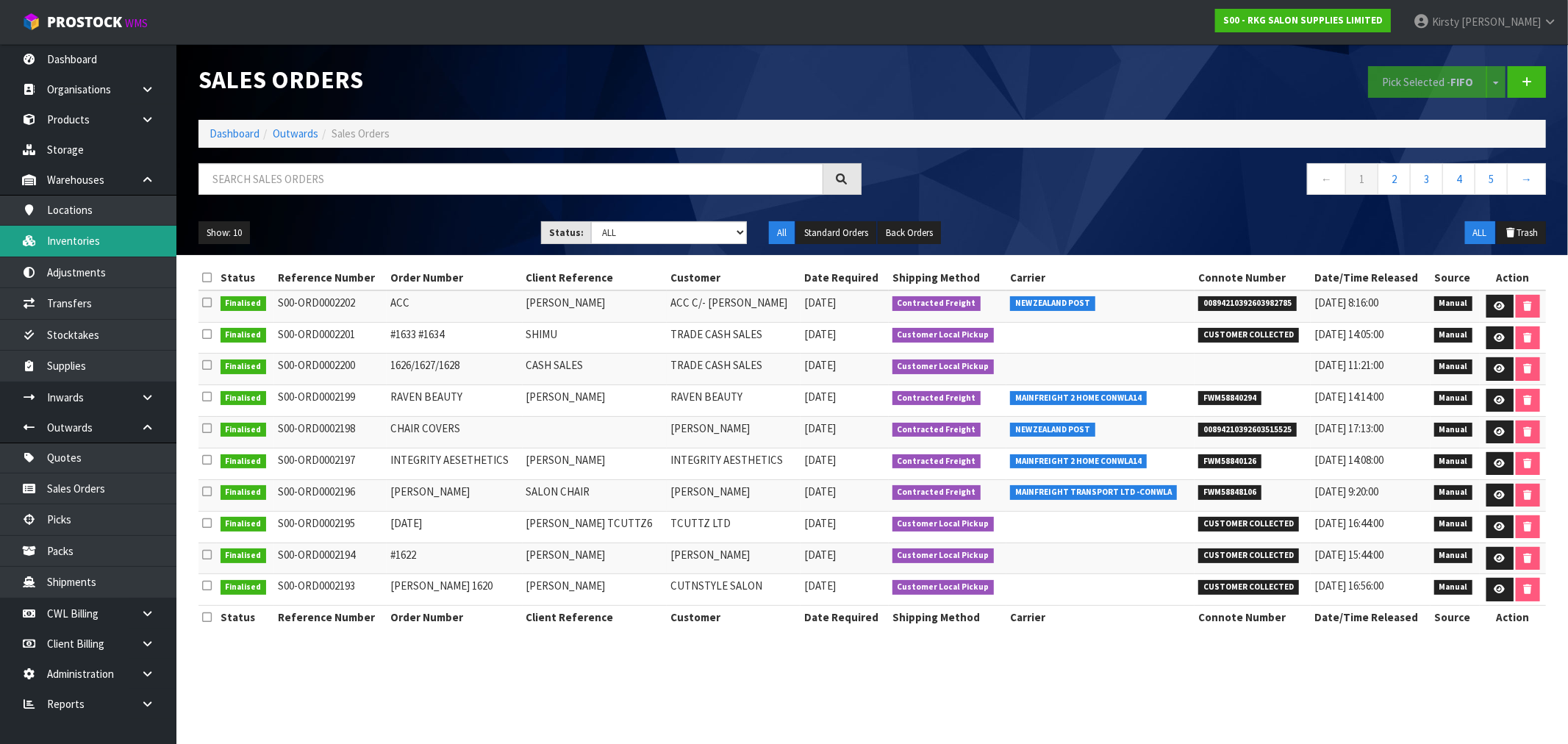
click at [69, 239] on link "Inventories" at bounding box center [88, 241] width 176 height 30
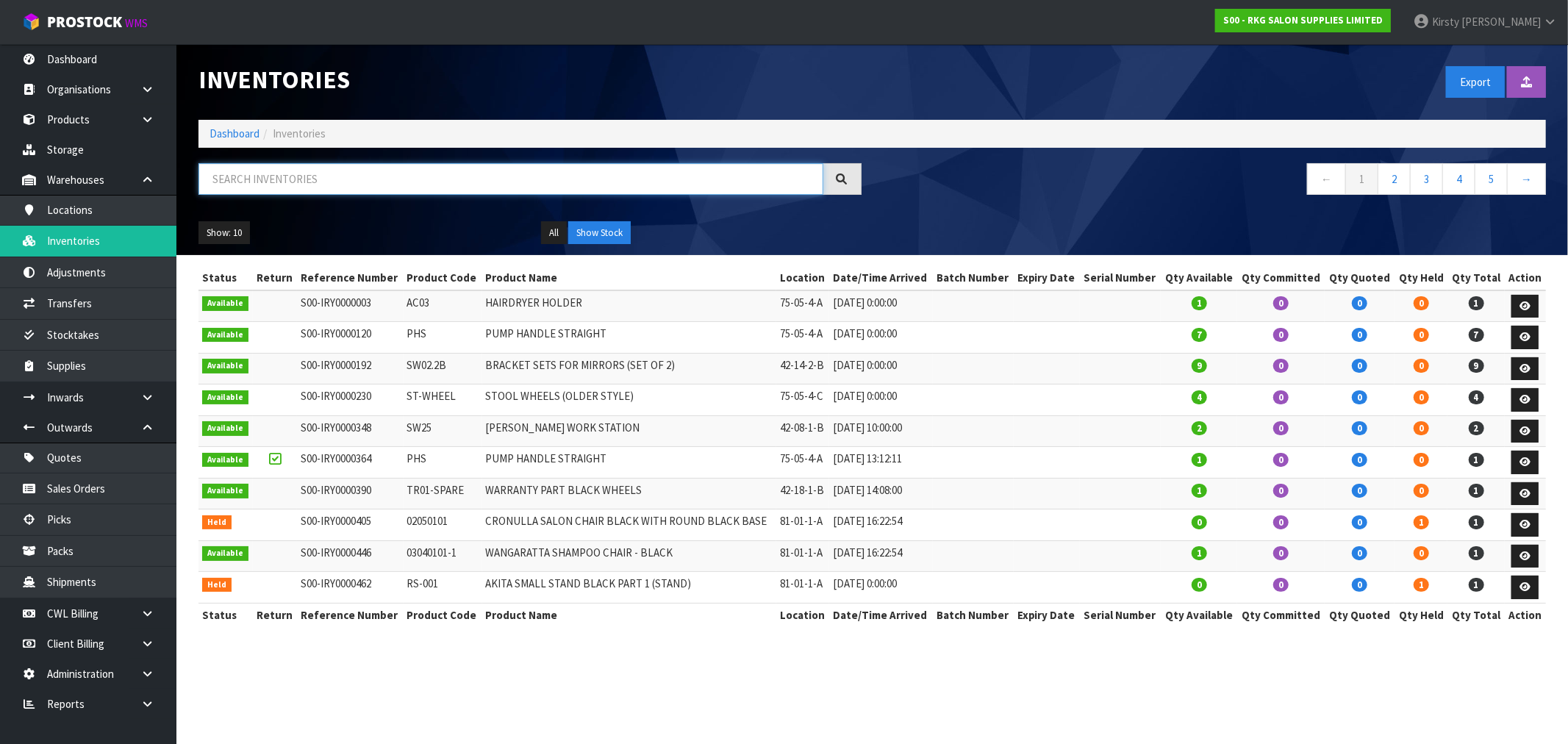
click at [251, 175] on input "text" at bounding box center [511, 179] width 625 height 32
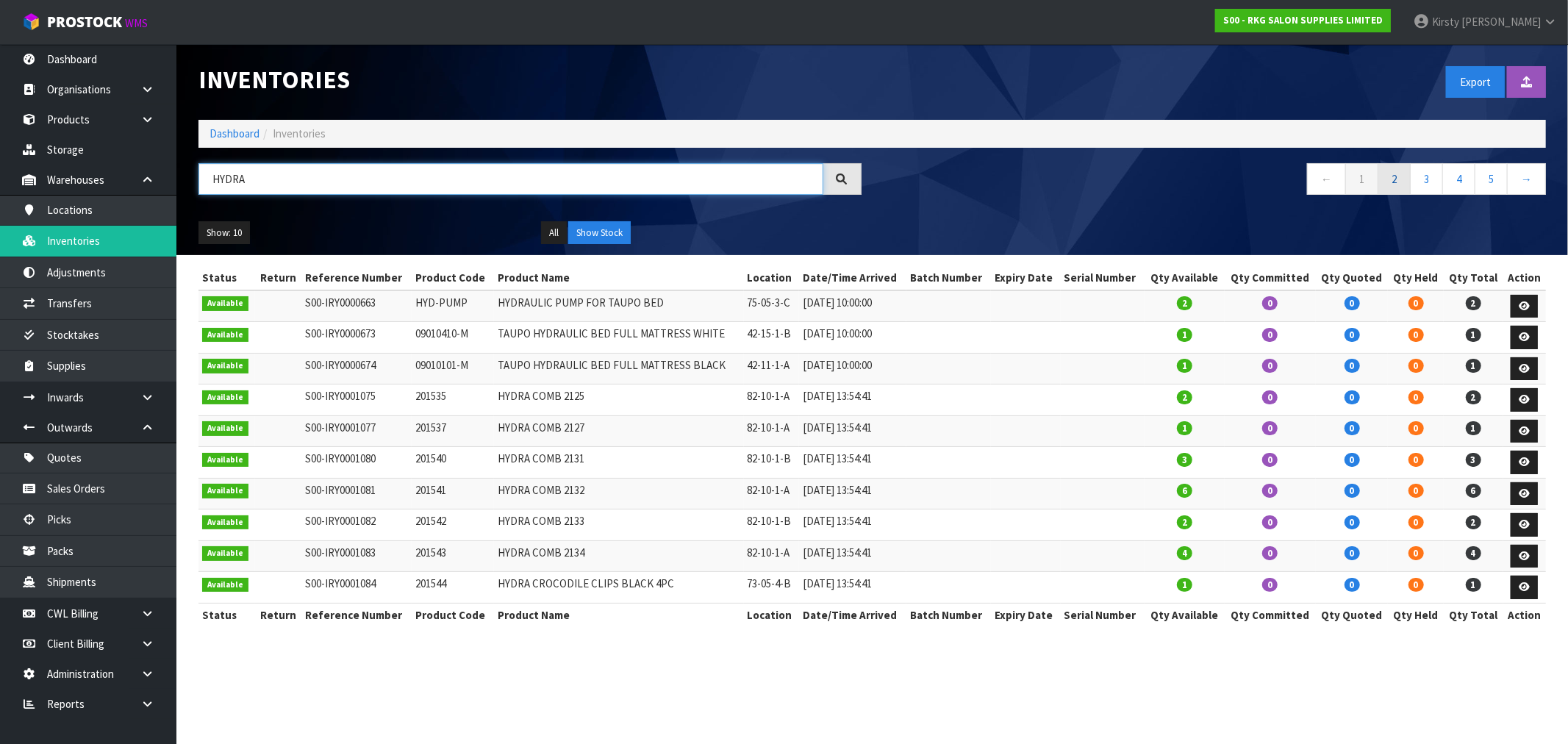
type input "HYDRA"
click at [1384, 180] on link "2" at bounding box center [1395, 179] width 33 height 32
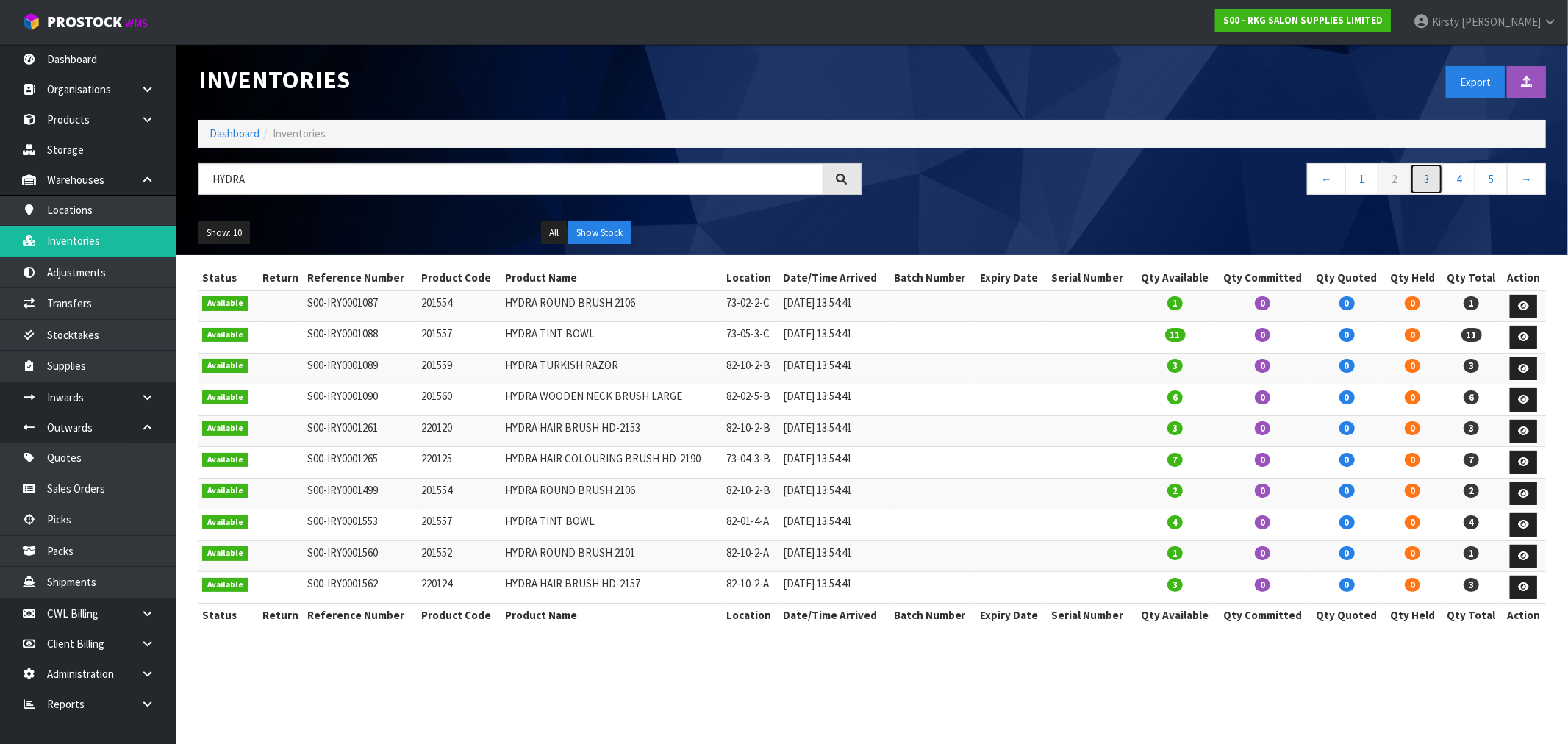
click at [1420, 178] on link "3" at bounding box center [1426, 179] width 33 height 32
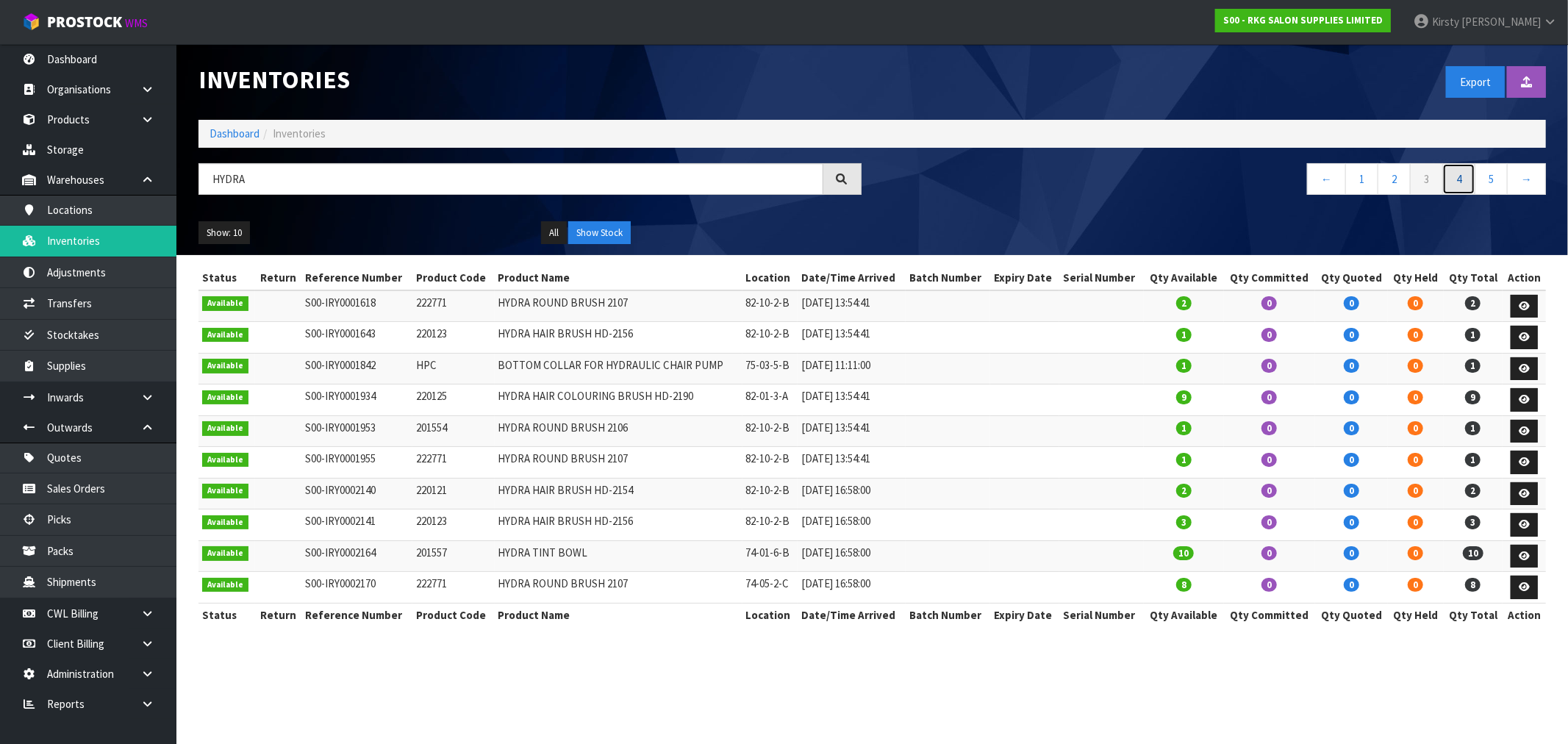
click at [1456, 180] on link "4" at bounding box center [1459, 179] width 33 height 32
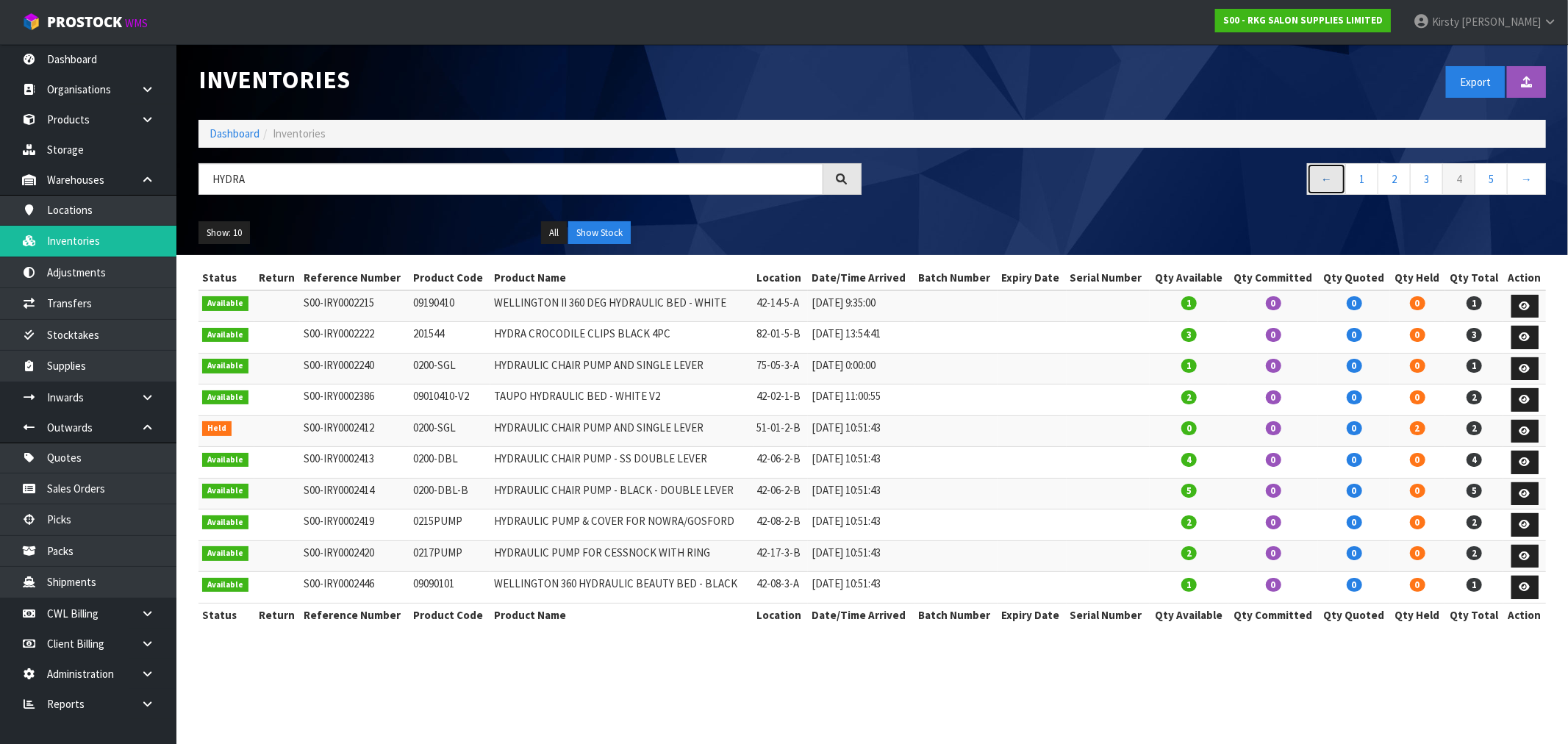
click at [1326, 183] on link "←" at bounding box center [1326, 179] width 39 height 32
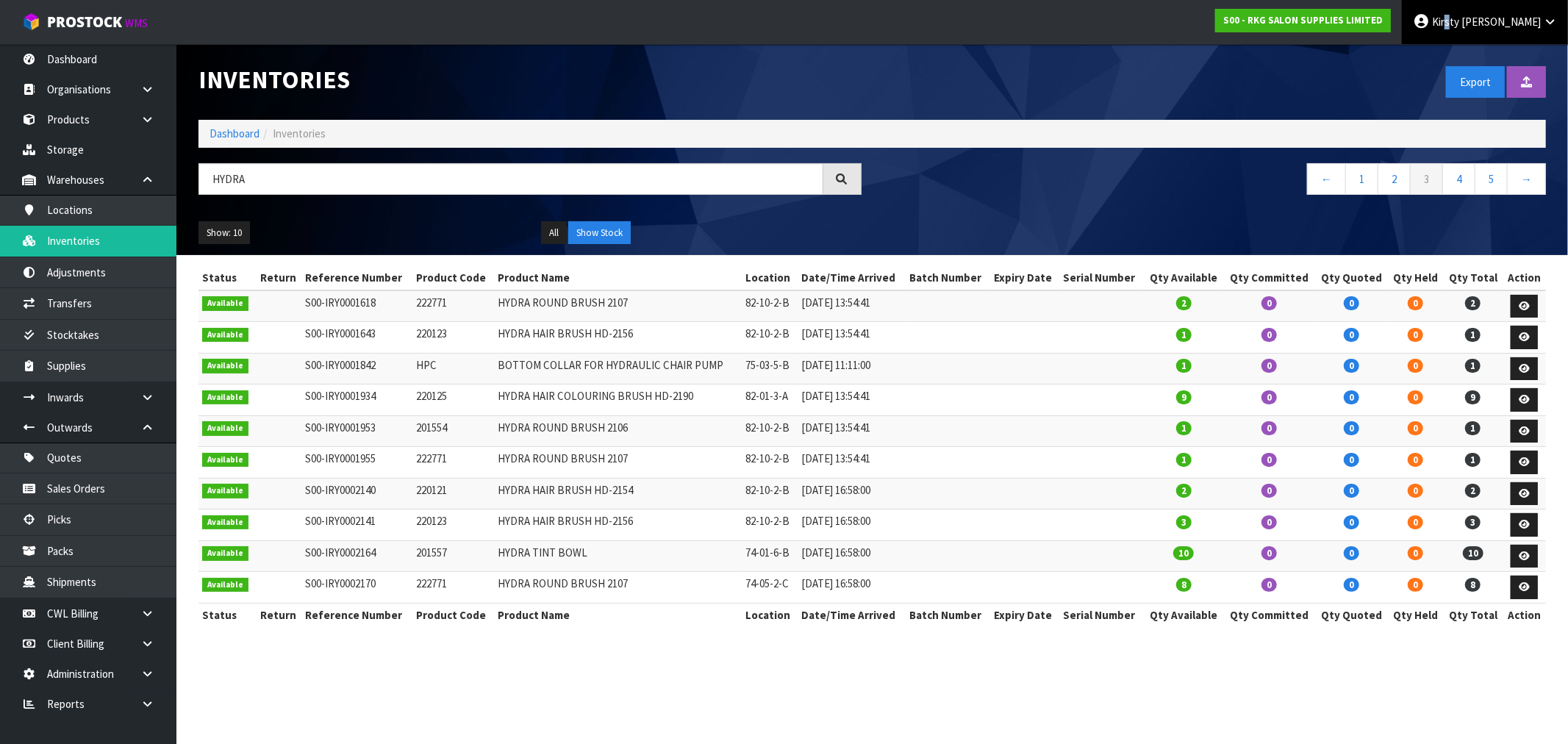
click at [1459, 27] on span "Kirsty" at bounding box center [1446, 21] width 27 height 14
click at [1482, 62] on link "Logout" at bounding box center [1509, 58] width 116 height 20
